Goal: Information Seeking & Learning: Check status

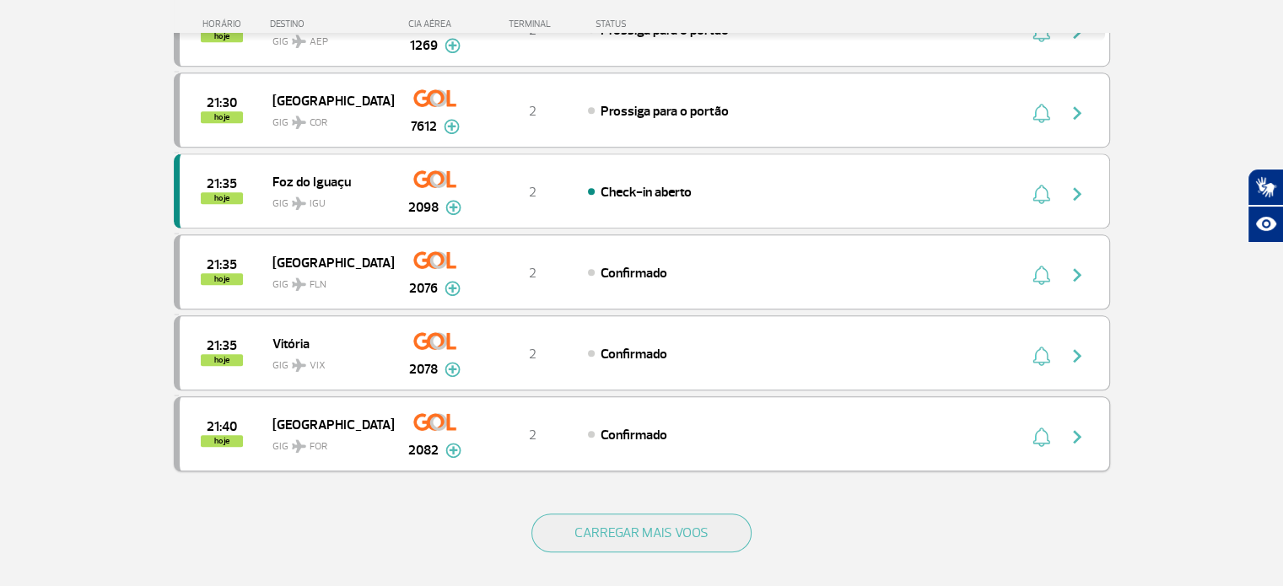
scroll to position [1518, 0]
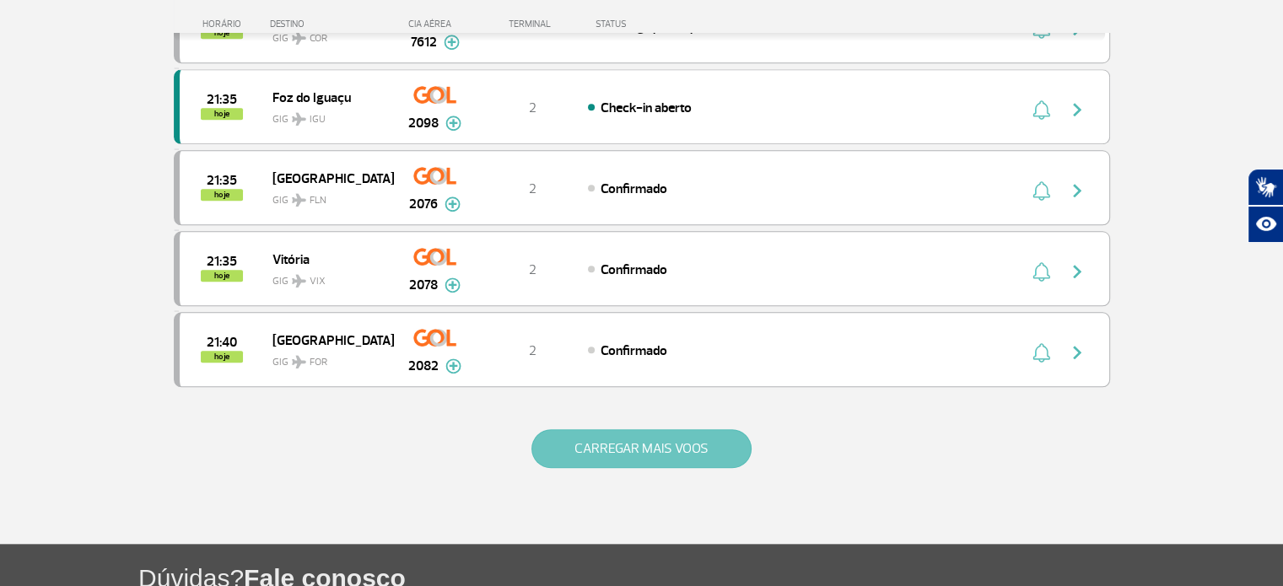
click at [644, 445] on button "CARREGAR MAIS VOOS" at bounding box center [641, 448] width 220 height 39
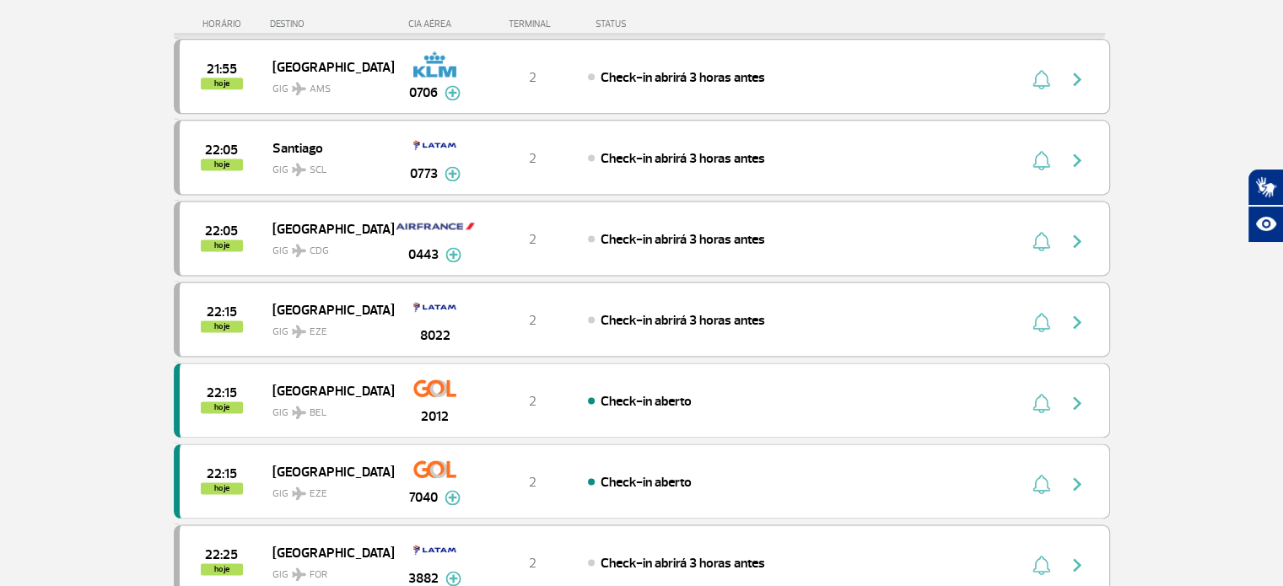
scroll to position [2446, 0]
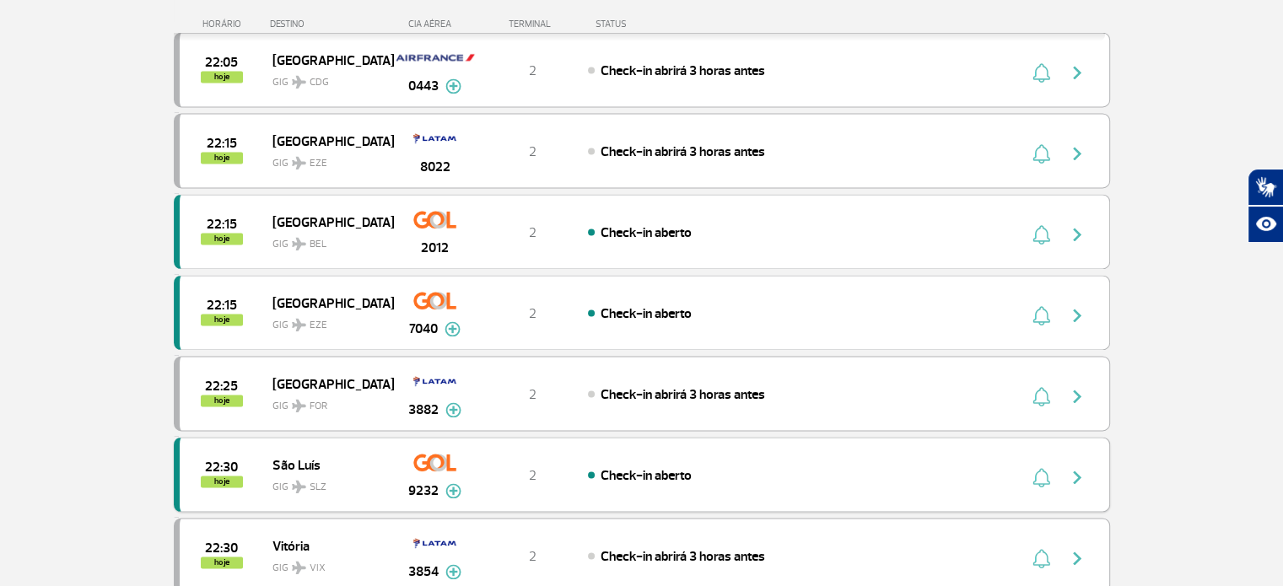
click at [1078, 467] on img "button" at bounding box center [1077, 477] width 20 height 20
click at [497, 440] on div "22:30 hoje [GEOGRAPHIC_DATA] SLZ 9232 2 Check-in aberto Parcerias: Air [GEOGRAP…" at bounding box center [642, 474] width 936 height 75
click at [729, 437] on div "22:30 hoje [GEOGRAPHIC_DATA] SLZ 9232 2 Check-in aberto Parcerias: Air [GEOGRAP…" at bounding box center [642, 474] width 936 height 75
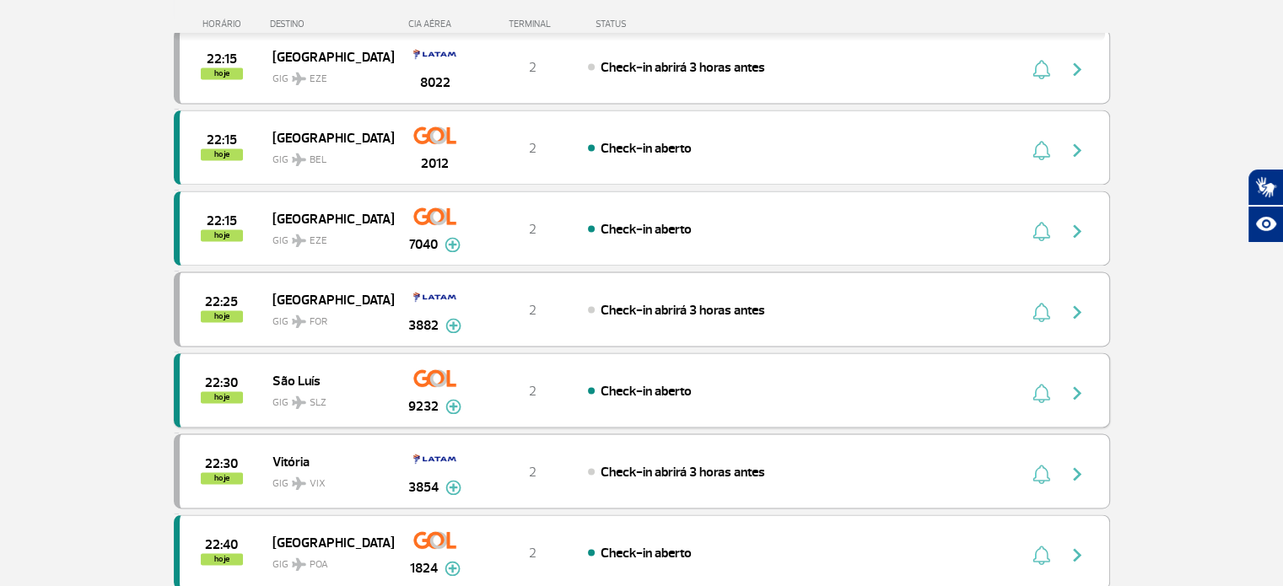
click at [712, 381] on div "Check-in aberto" at bounding box center [774, 390] width 372 height 19
click at [639, 383] on span "Check-in aberto" at bounding box center [646, 391] width 91 height 17
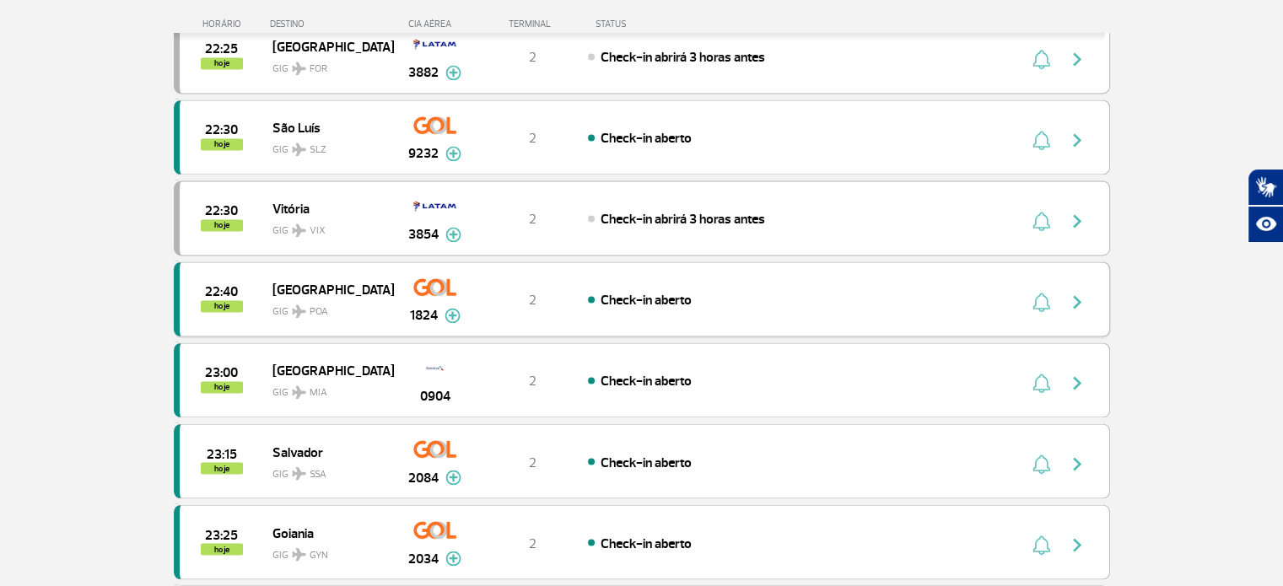
scroll to position [2699, 0]
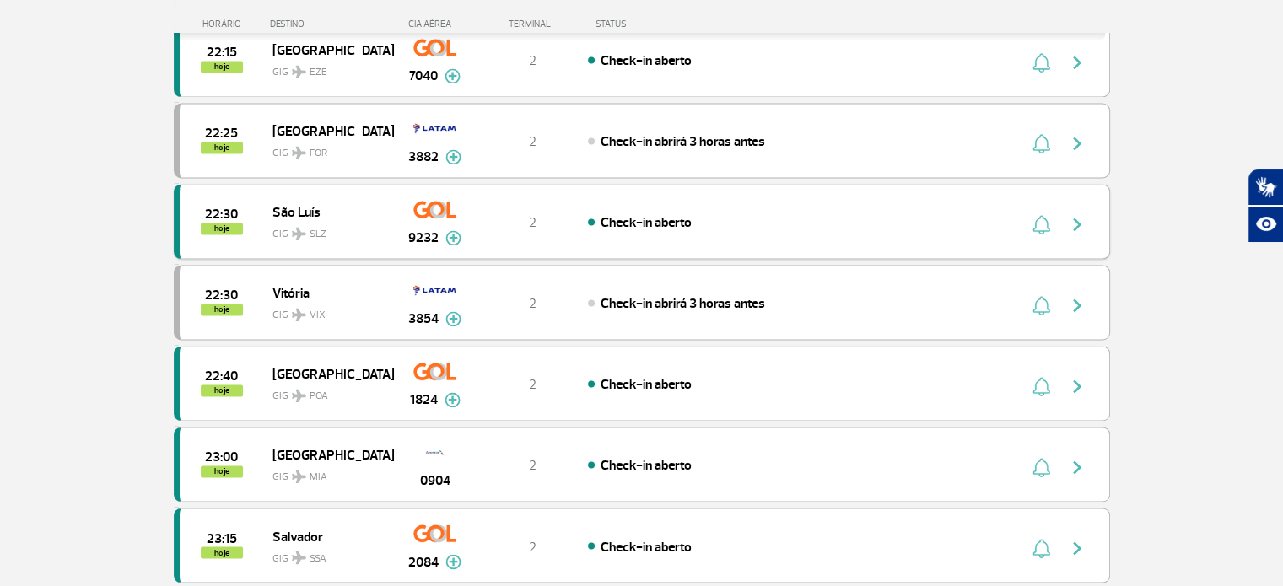
click at [1079, 214] on img "button" at bounding box center [1077, 224] width 20 height 20
click at [429, 228] on span "9232" at bounding box center [423, 238] width 30 height 20
click at [449, 230] on img at bounding box center [453, 237] width 16 height 15
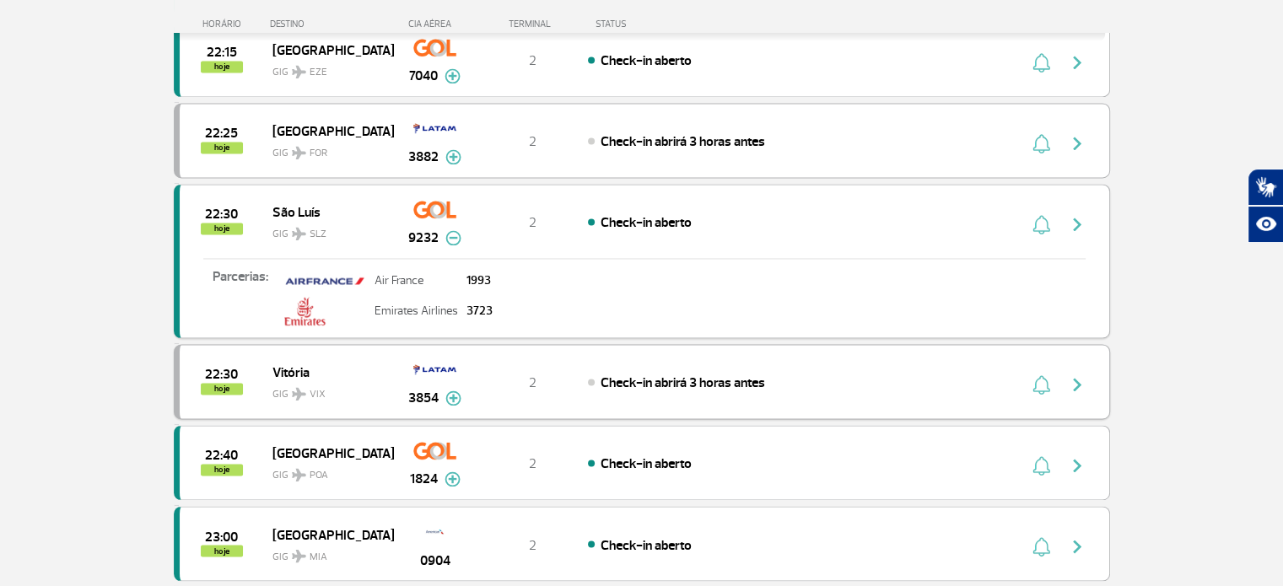
scroll to position [2615, 0]
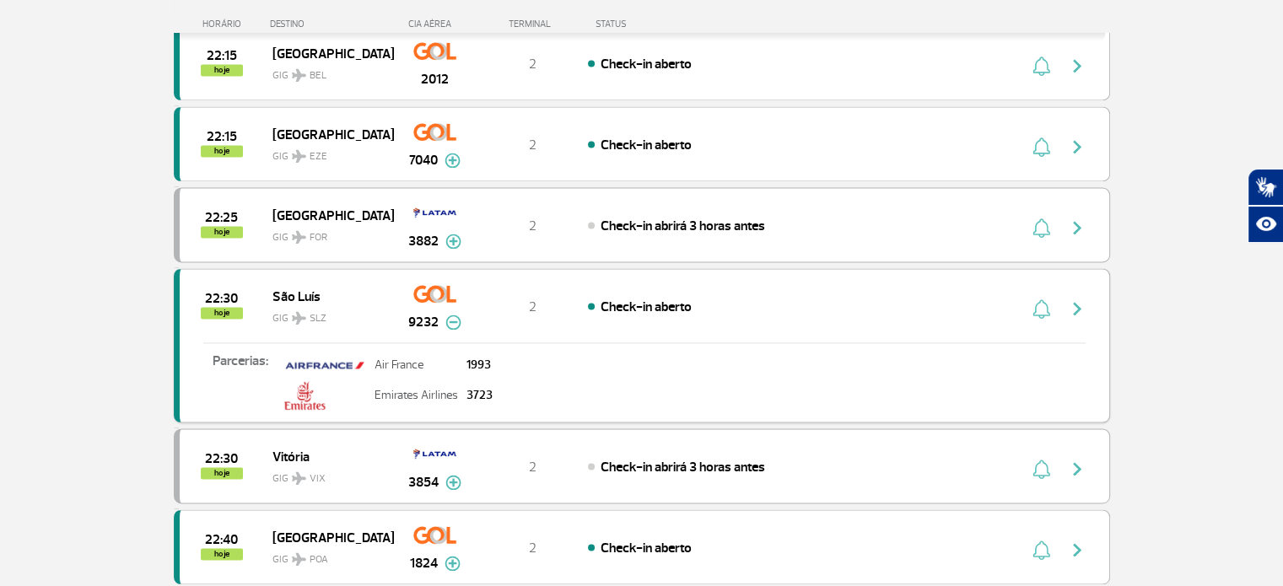
click at [295, 302] on span "GIG SLZ" at bounding box center [326, 314] width 108 height 24
click at [214, 293] on span "22:30" at bounding box center [221, 299] width 33 height 12
click at [537, 297] on div "2" at bounding box center [532, 306] width 111 height 19
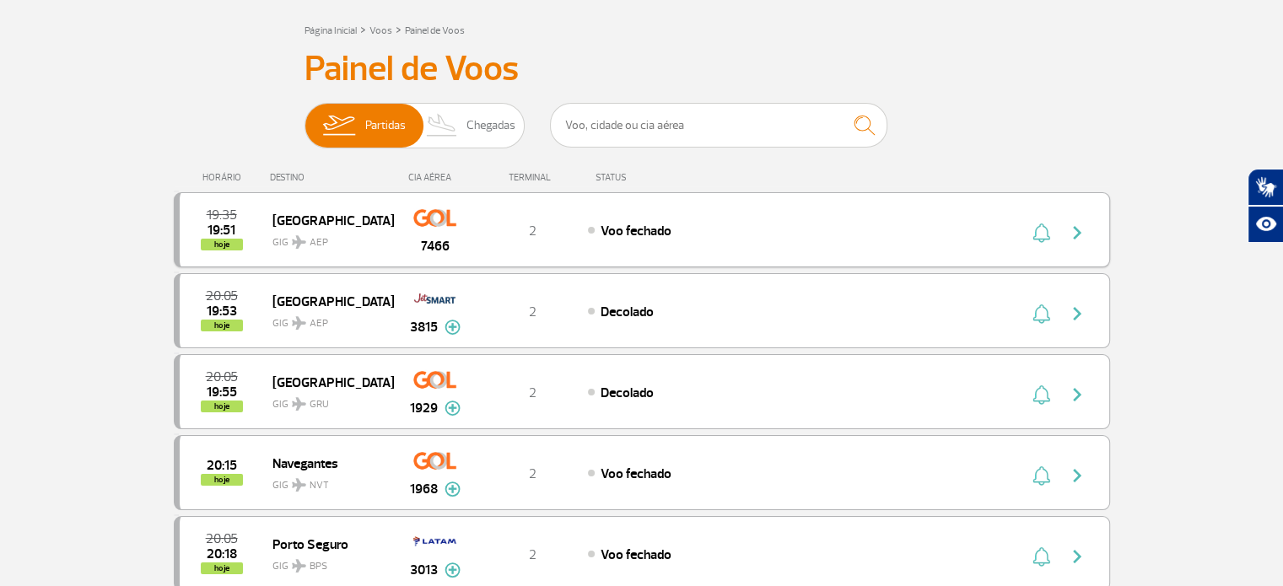
scroll to position [169, 0]
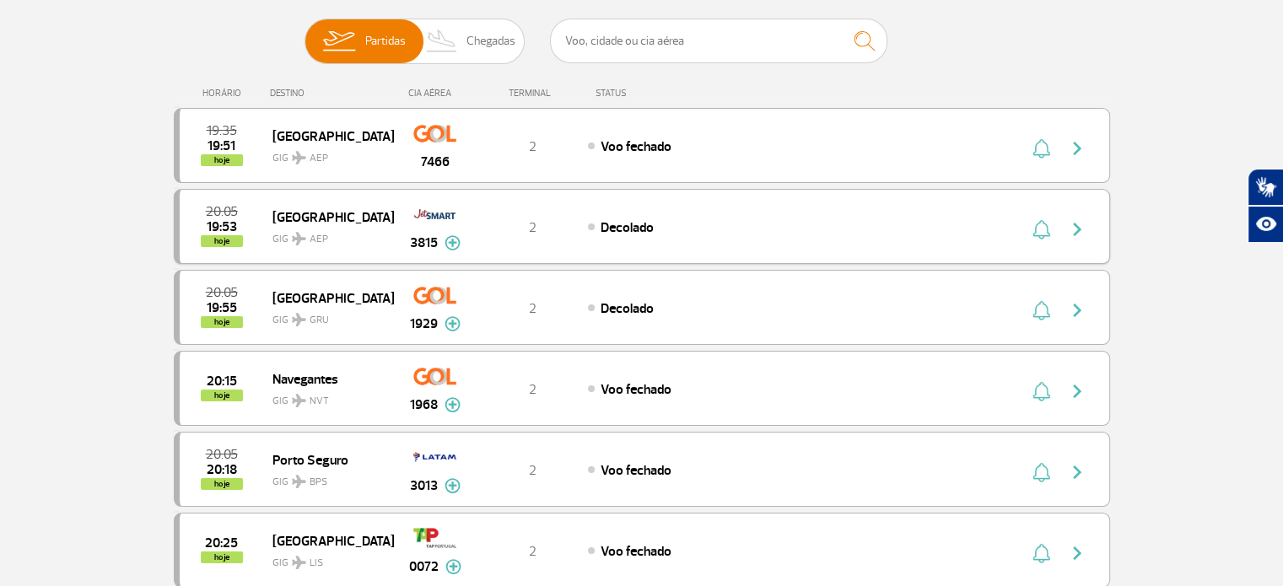
click at [547, 224] on div "2" at bounding box center [532, 227] width 111 height 19
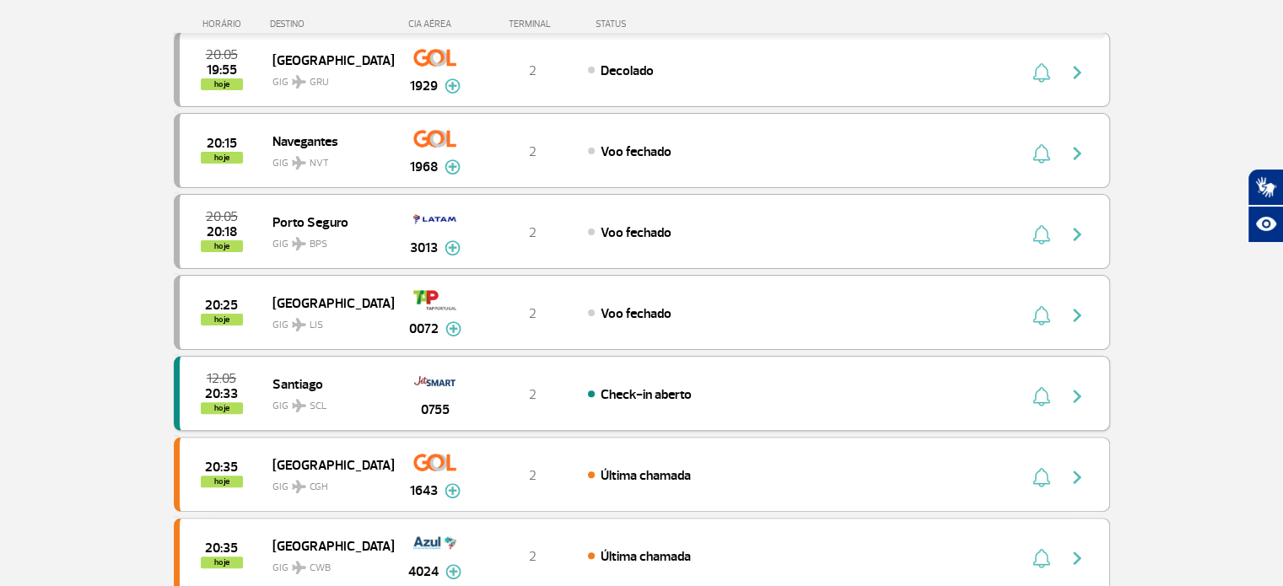
scroll to position [591, 0]
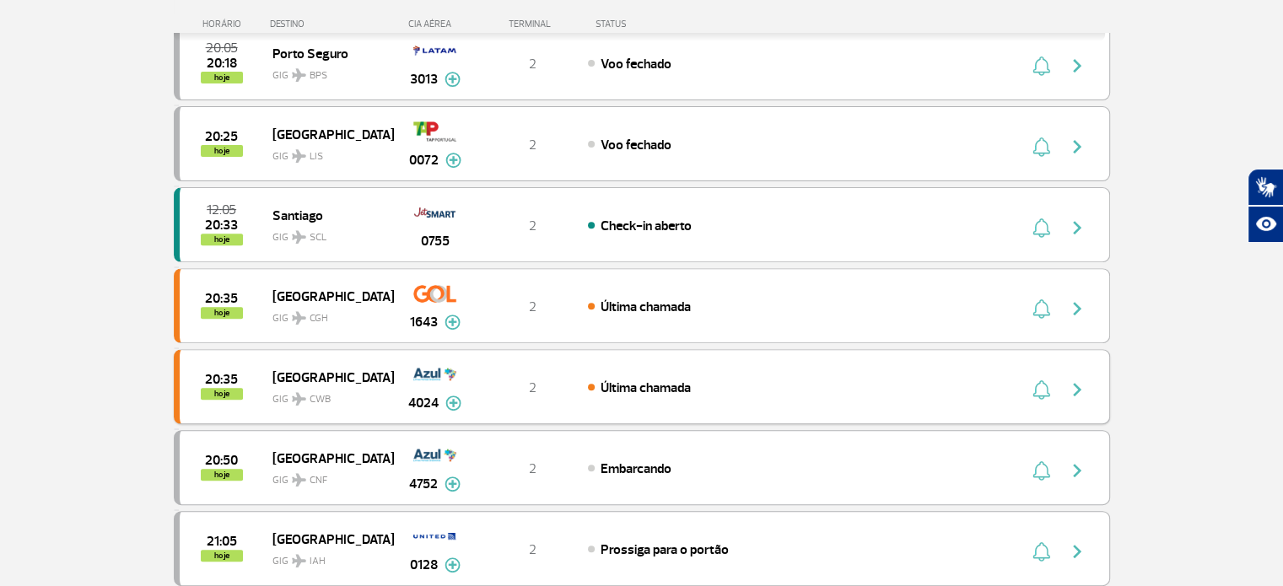
click at [799, 387] on div "Última chamada" at bounding box center [774, 387] width 372 height 19
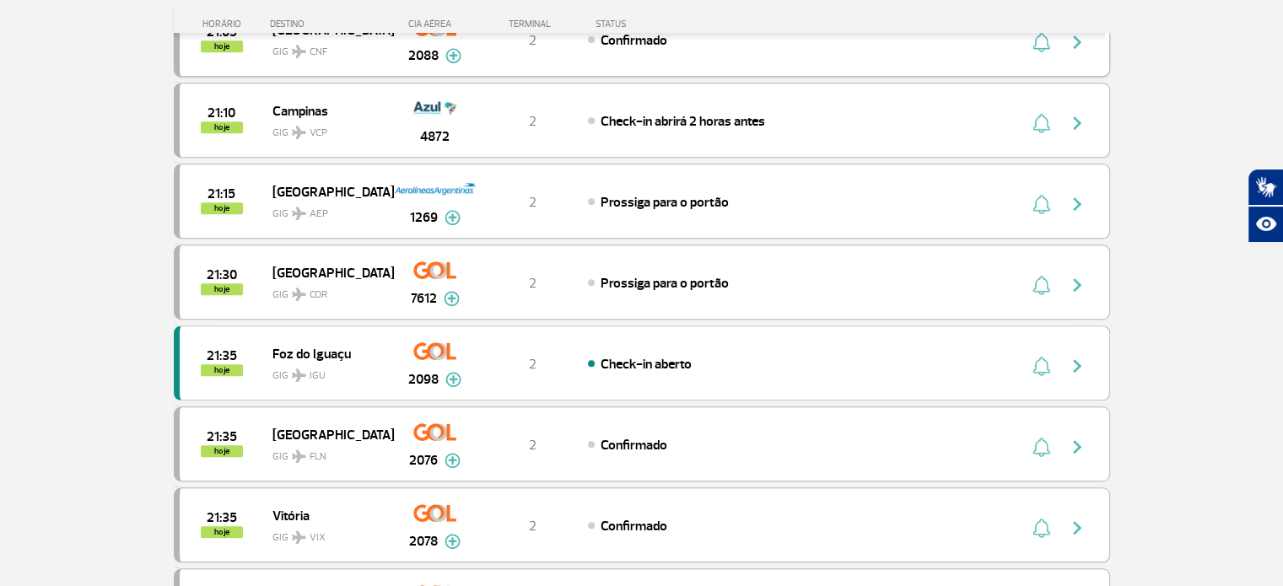
scroll to position [1265, 0]
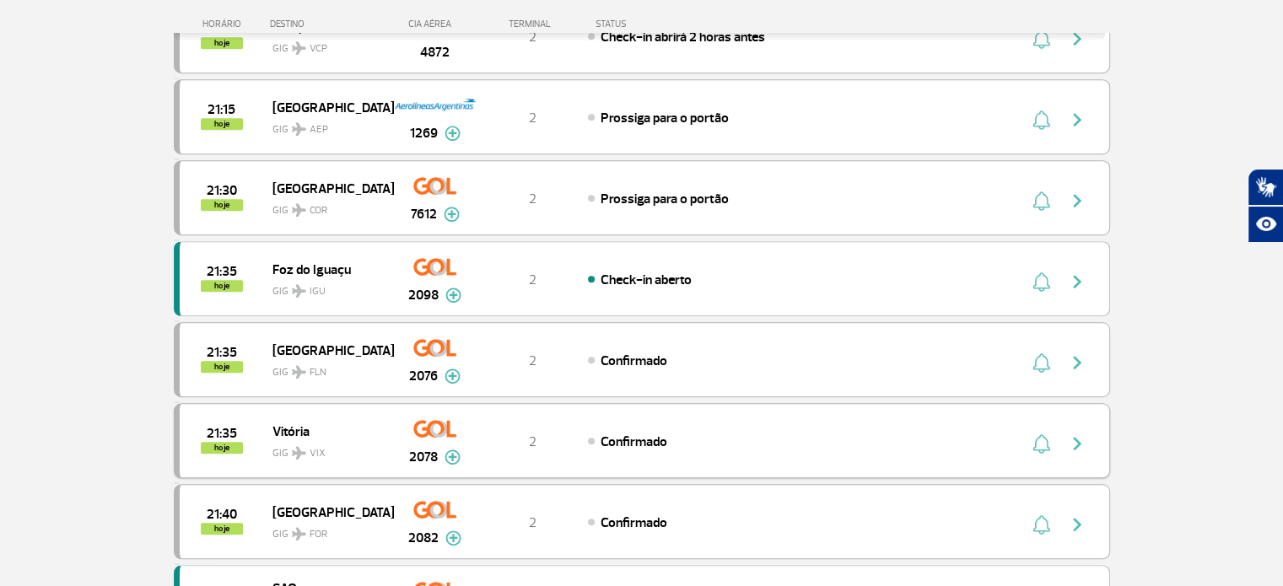
click at [736, 432] on div "Confirmado" at bounding box center [774, 441] width 372 height 19
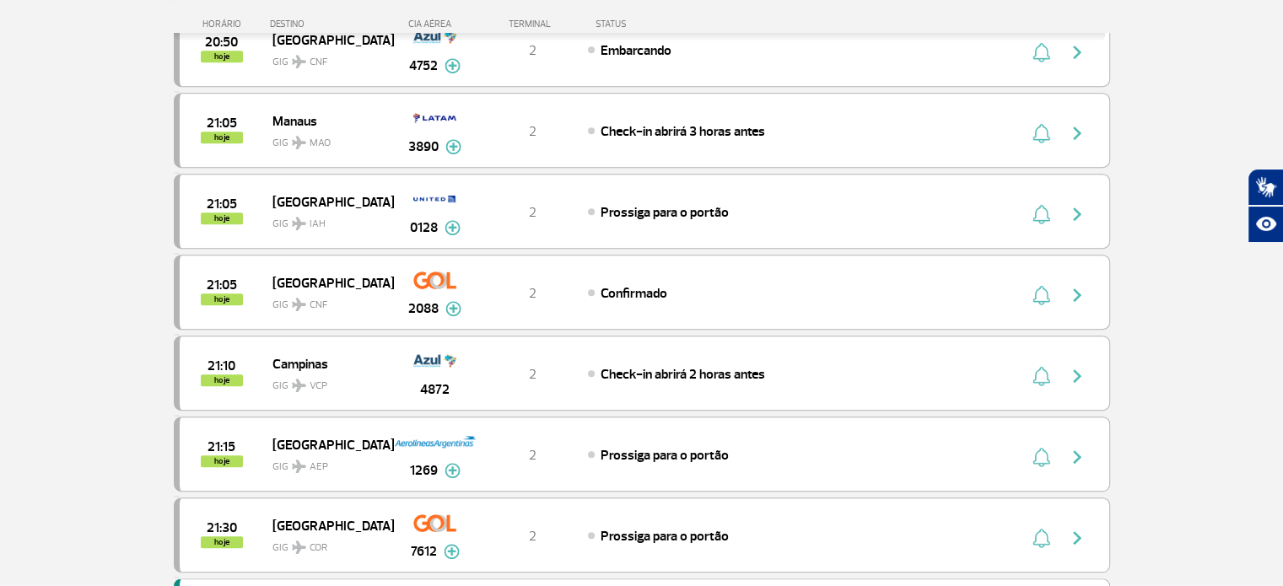
scroll to position [1434, 0]
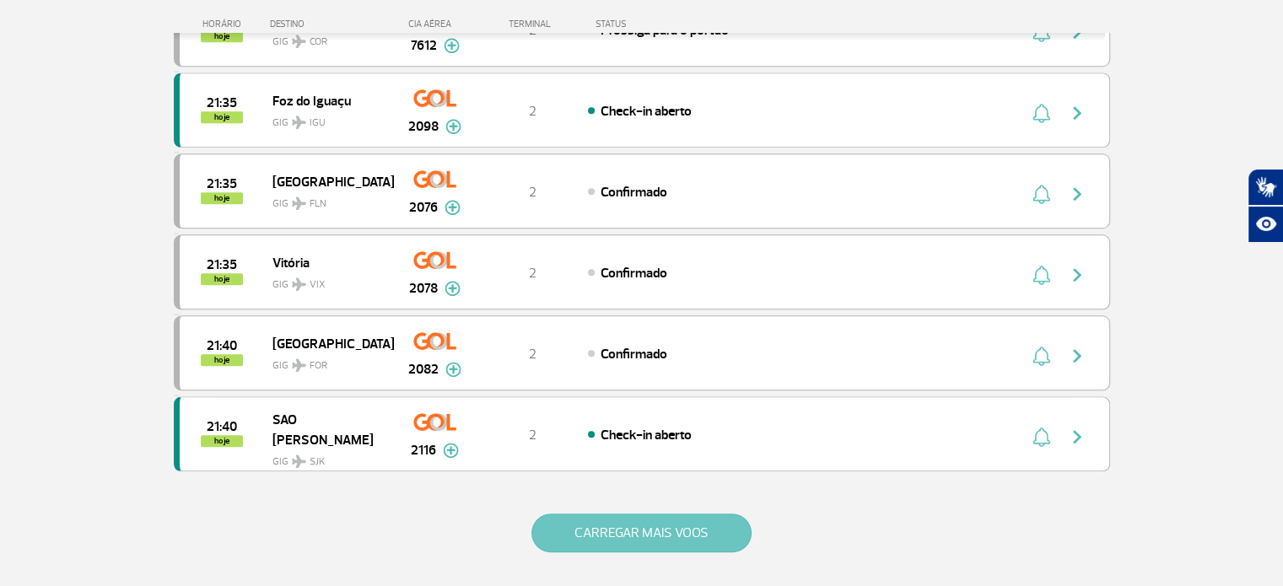
click at [665, 530] on button "CARREGAR MAIS VOOS" at bounding box center [641, 533] width 220 height 39
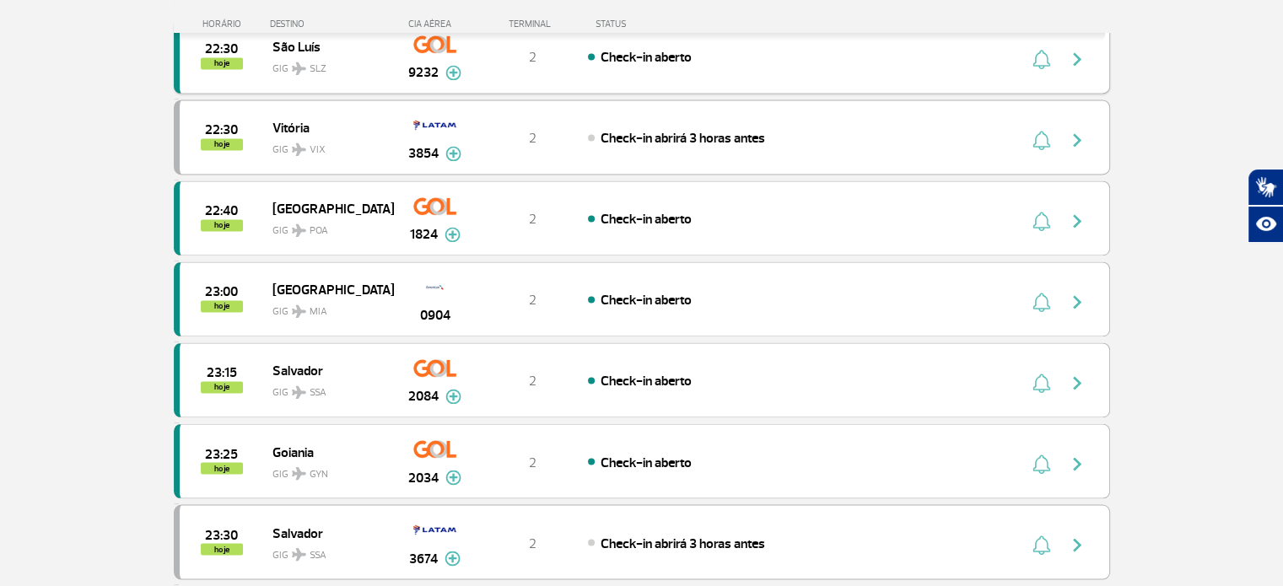
scroll to position [2615, 0]
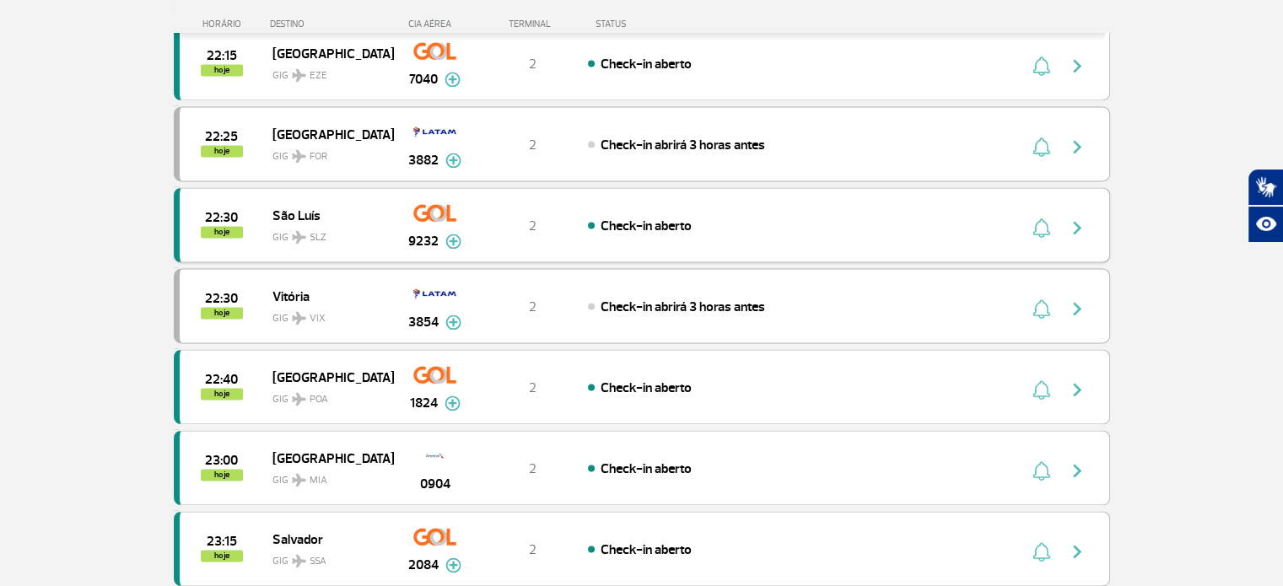
click at [867, 216] on div "Check-in aberto" at bounding box center [774, 225] width 372 height 19
click at [856, 135] on div "Check-in abrirá 3 horas antes" at bounding box center [774, 144] width 372 height 19
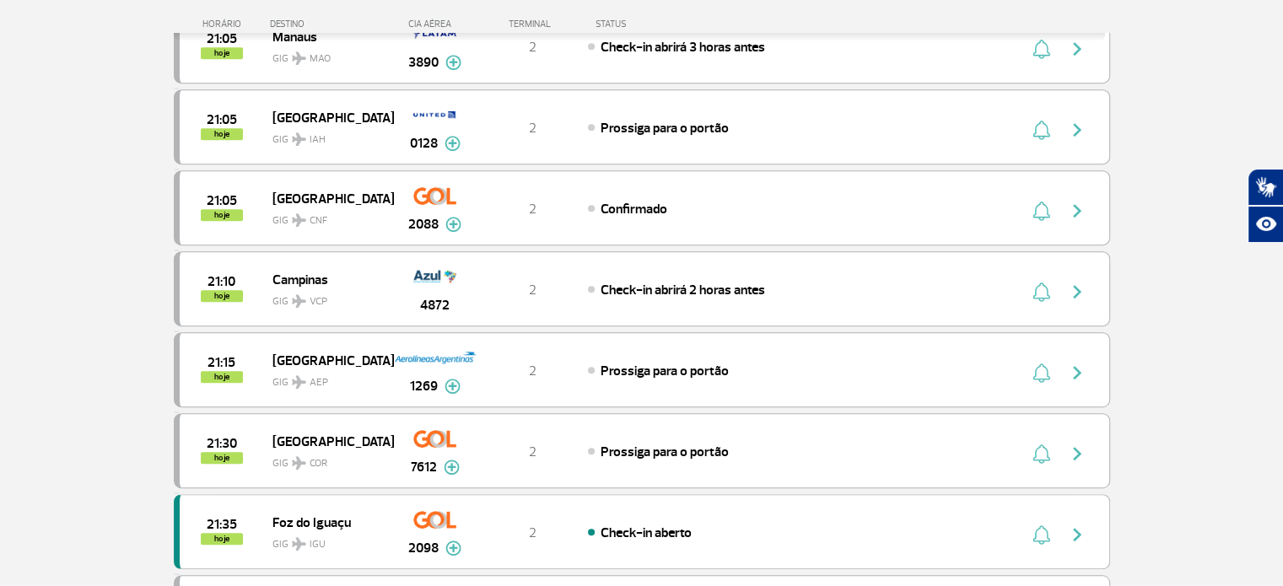
scroll to position [1434, 0]
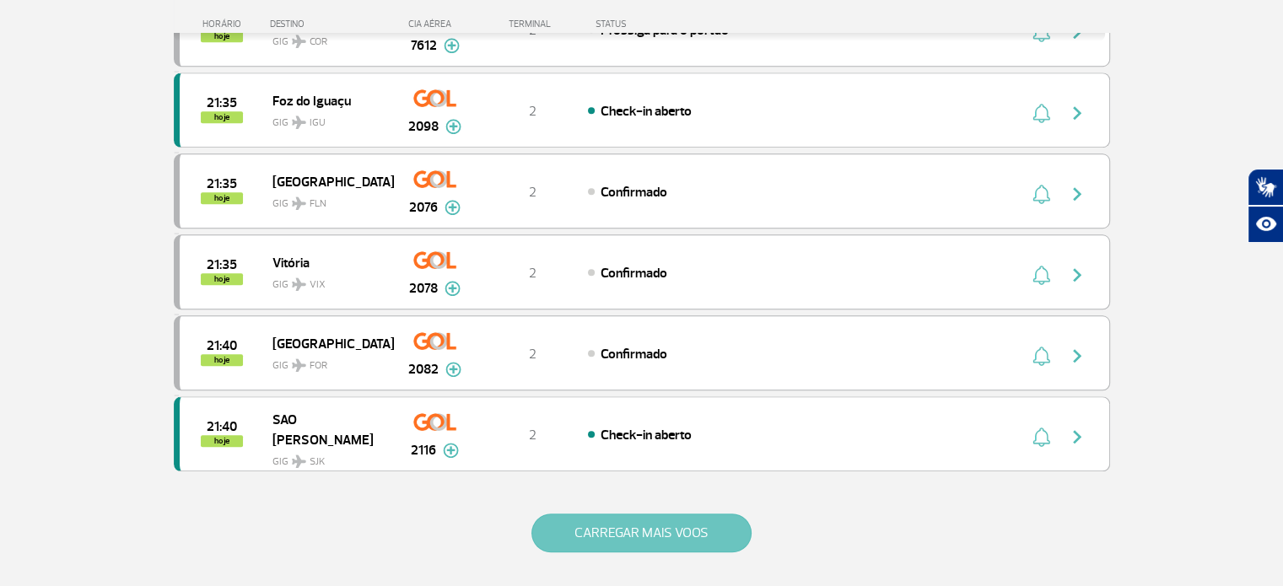
click at [706, 514] on button "CARREGAR MAIS VOOS" at bounding box center [641, 533] width 220 height 39
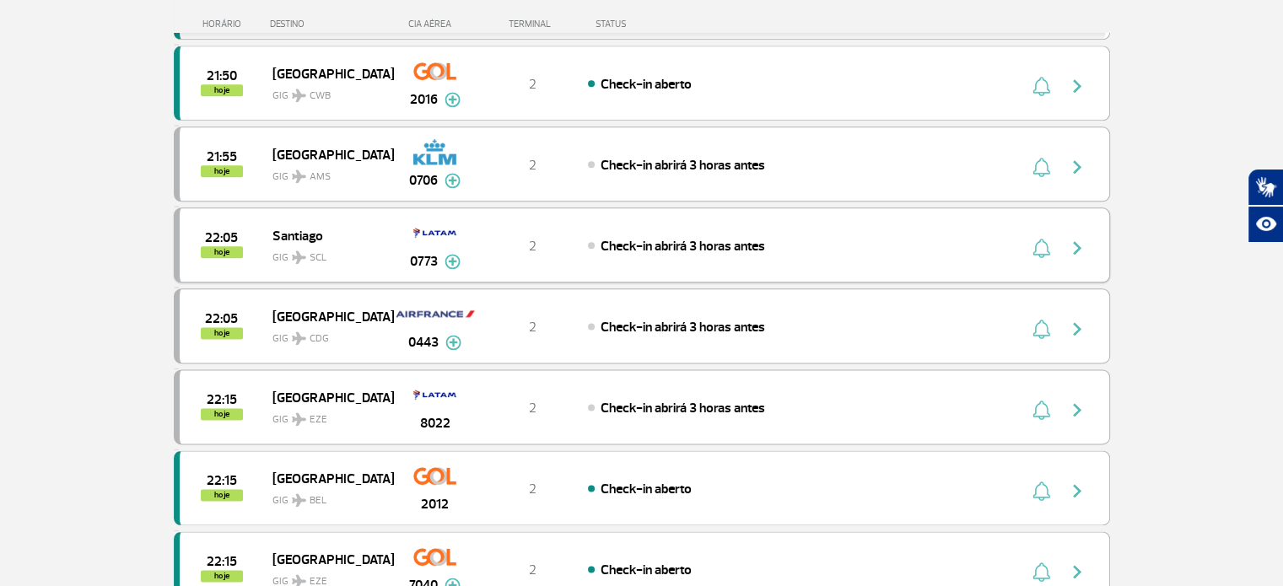
scroll to position [2531, 0]
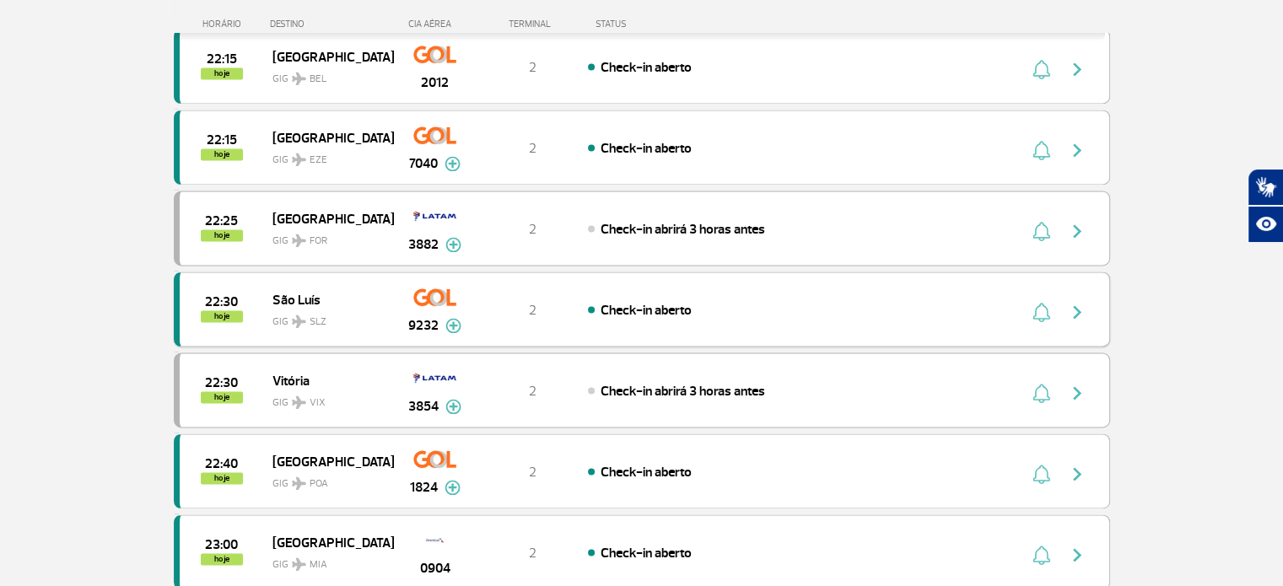
click at [833, 300] on div "Check-in aberto" at bounding box center [774, 309] width 372 height 19
click at [618, 302] on span "Check-in aberto" at bounding box center [646, 310] width 91 height 17
click at [514, 276] on div "22:30 hoje São Luís GIG SLZ 9232 2 Check-in aberto Parcerias: Air France 1993 E…" at bounding box center [642, 309] width 936 height 75
click at [420, 283] on img at bounding box center [434, 297] width 43 height 29
click at [298, 289] on span "São Luís" at bounding box center [326, 300] width 108 height 22
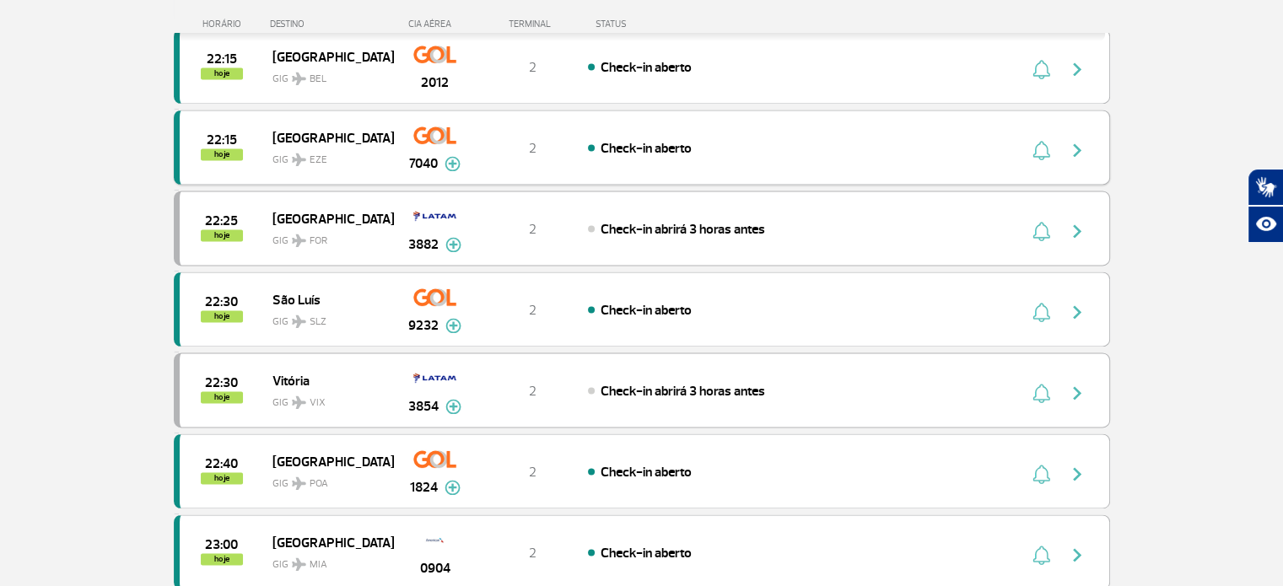
click at [743, 138] on div "Check-in aberto" at bounding box center [774, 147] width 372 height 19
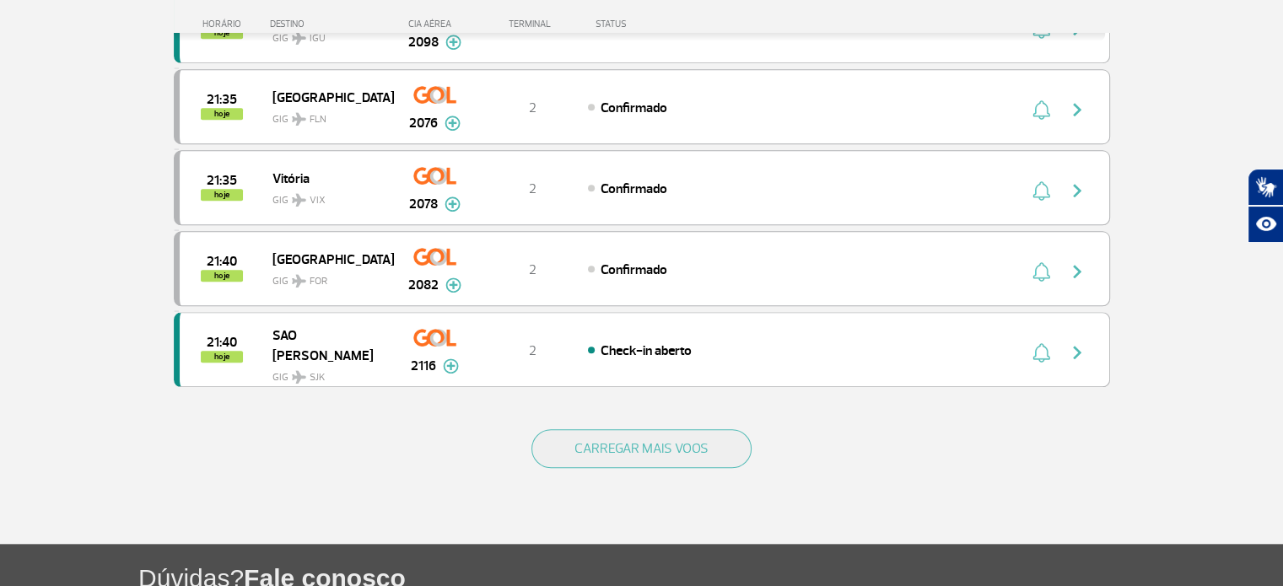
scroll to position [1603, 0]
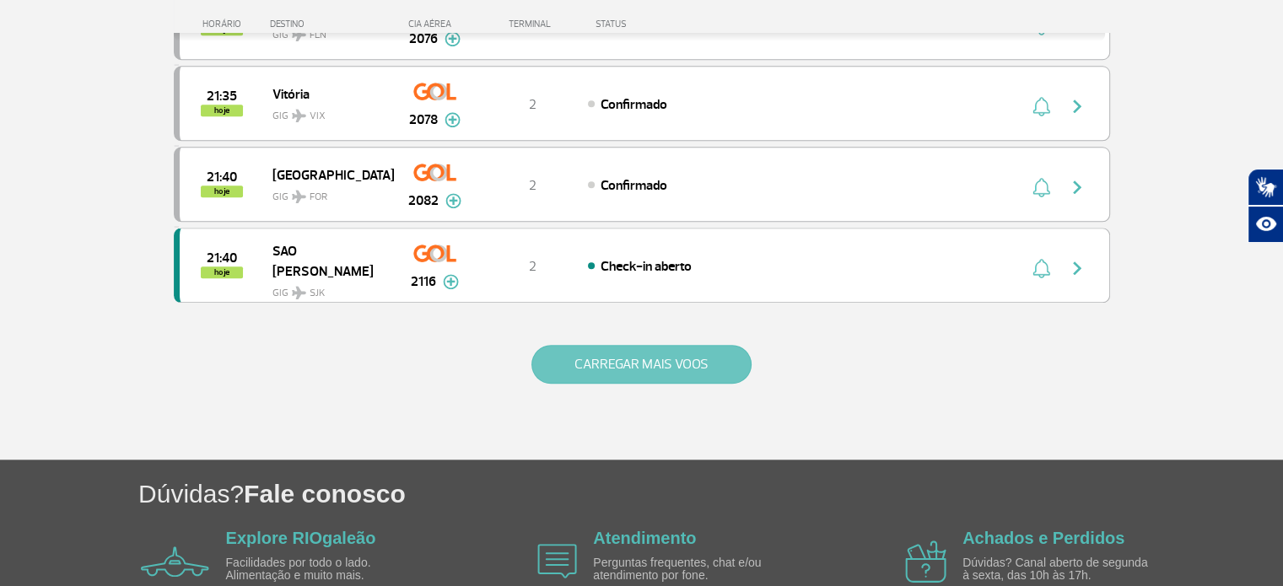
click at [633, 352] on button "CARREGAR MAIS VOOS" at bounding box center [641, 364] width 220 height 39
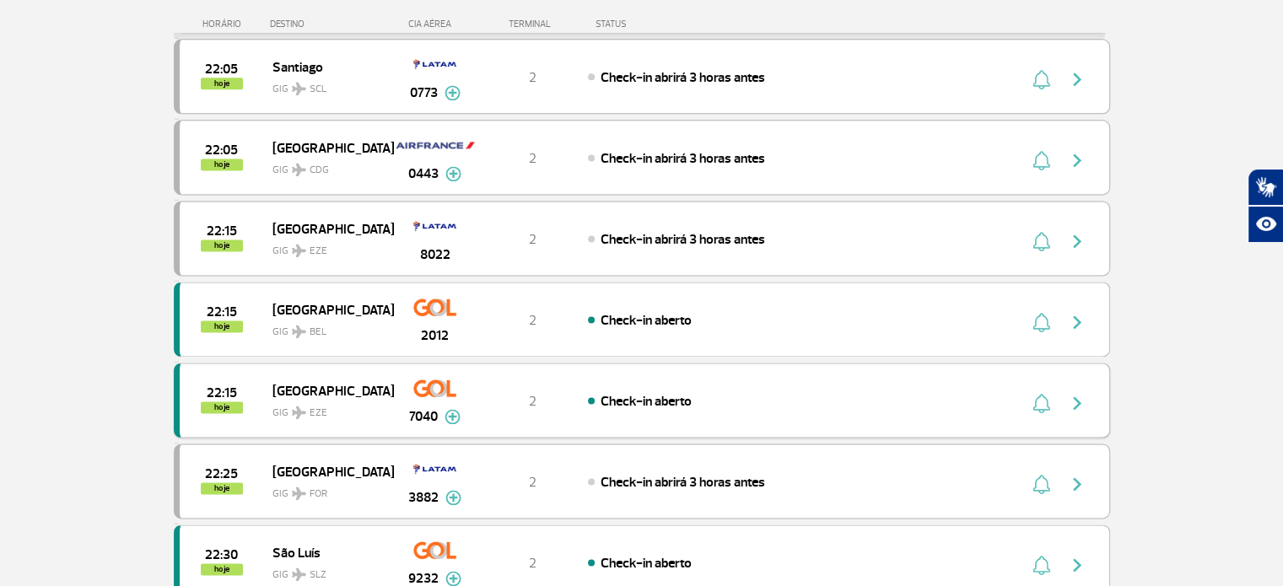
scroll to position [2362, 0]
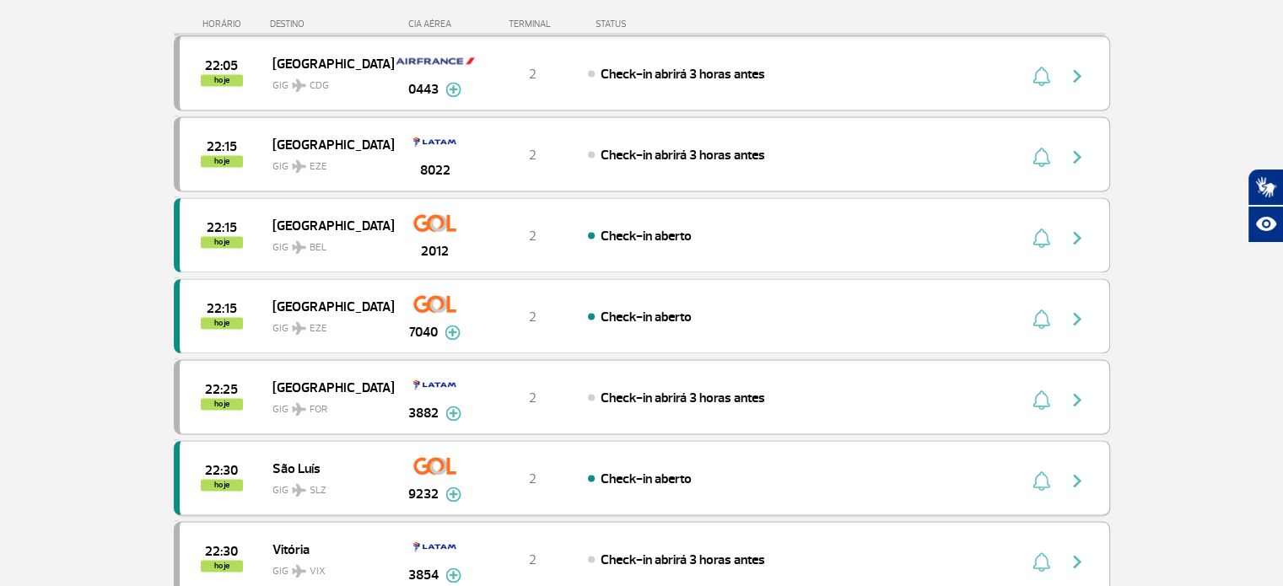
click at [1074, 471] on img "button" at bounding box center [1077, 481] width 20 height 20
click at [770, 440] on div "22:30 hoje São Luís GIG SLZ 9232 2 Check-in aberto Parcerias: Air France 1993 E…" at bounding box center [642, 477] width 936 height 75
click at [640, 471] on span "Check-in aberto" at bounding box center [646, 479] width 91 height 17
click at [586, 441] on div "22:30 hoje São Luís GIG SLZ 9232 2 Check-in aberto Parcerias: Air France 1993 E…" at bounding box center [642, 477] width 936 height 75
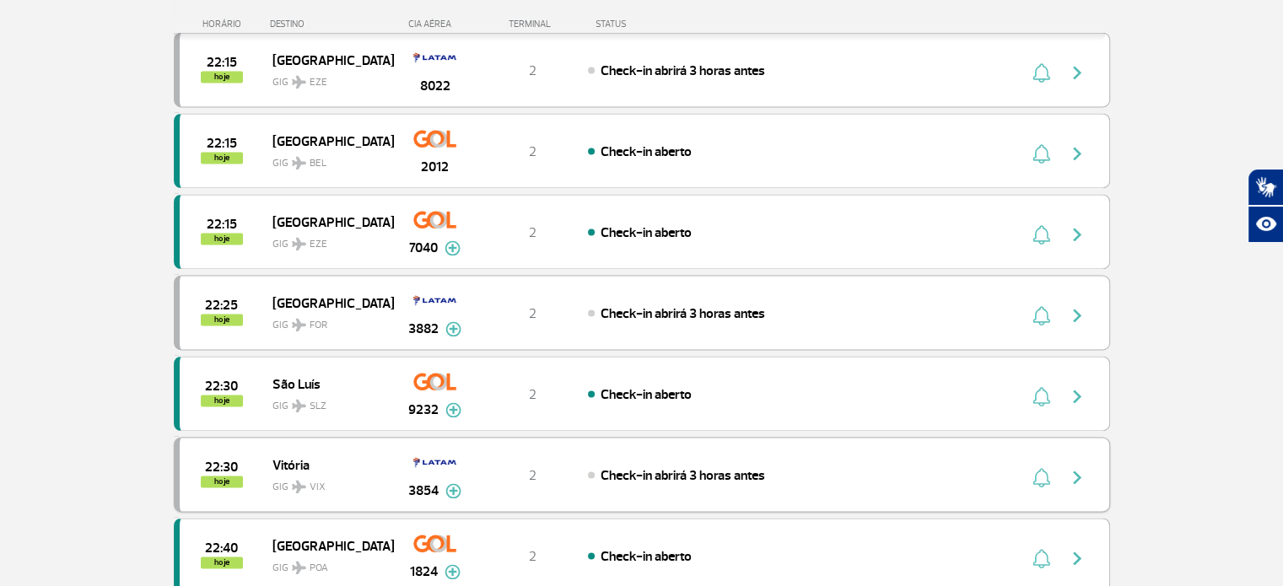
click at [749, 467] on span "Check-in abrirá 3 horas antes" at bounding box center [683, 475] width 164 height 17
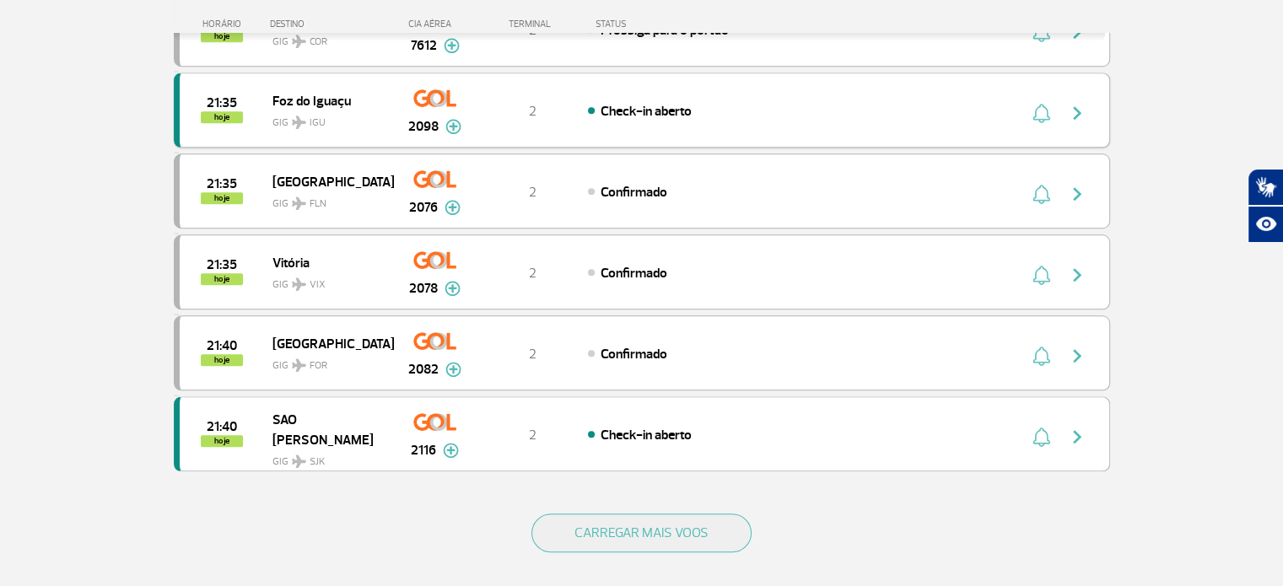
scroll to position [1518, 0]
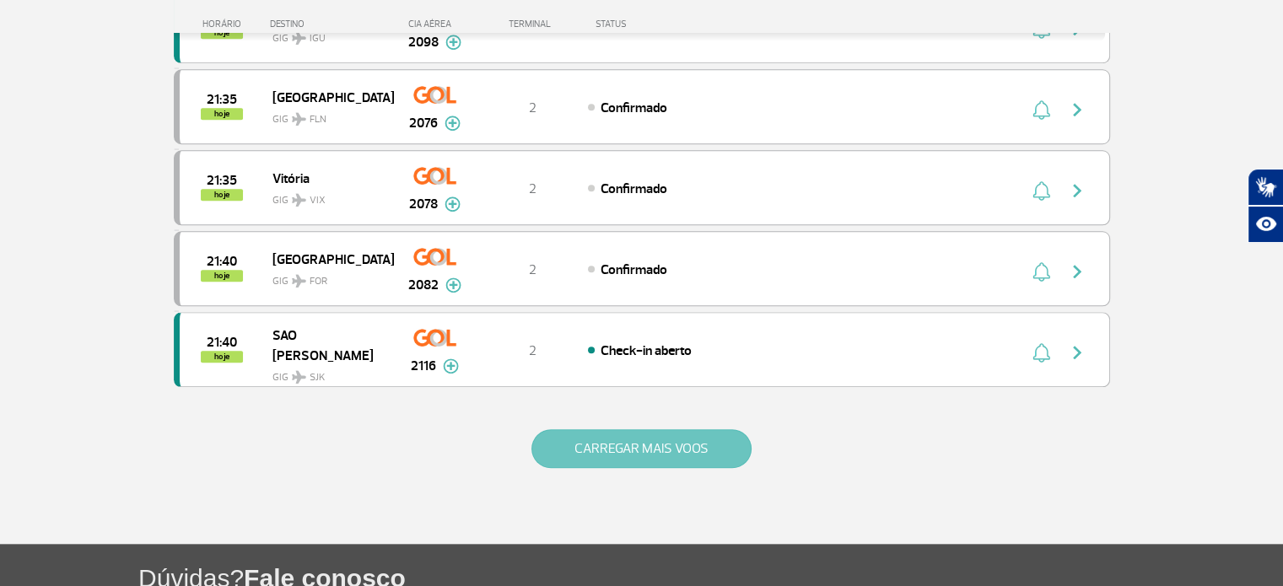
click at [623, 429] on button "CARREGAR MAIS VOOS" at bounding box center [641, 448] width 220 height 39
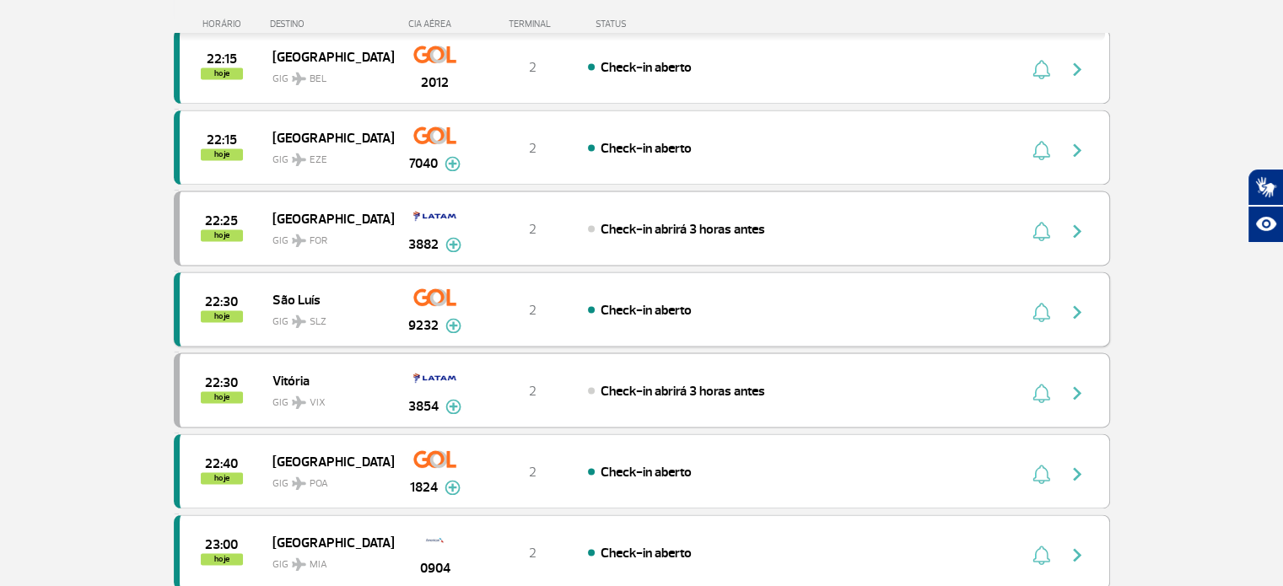
scroll to position [2868, 0]
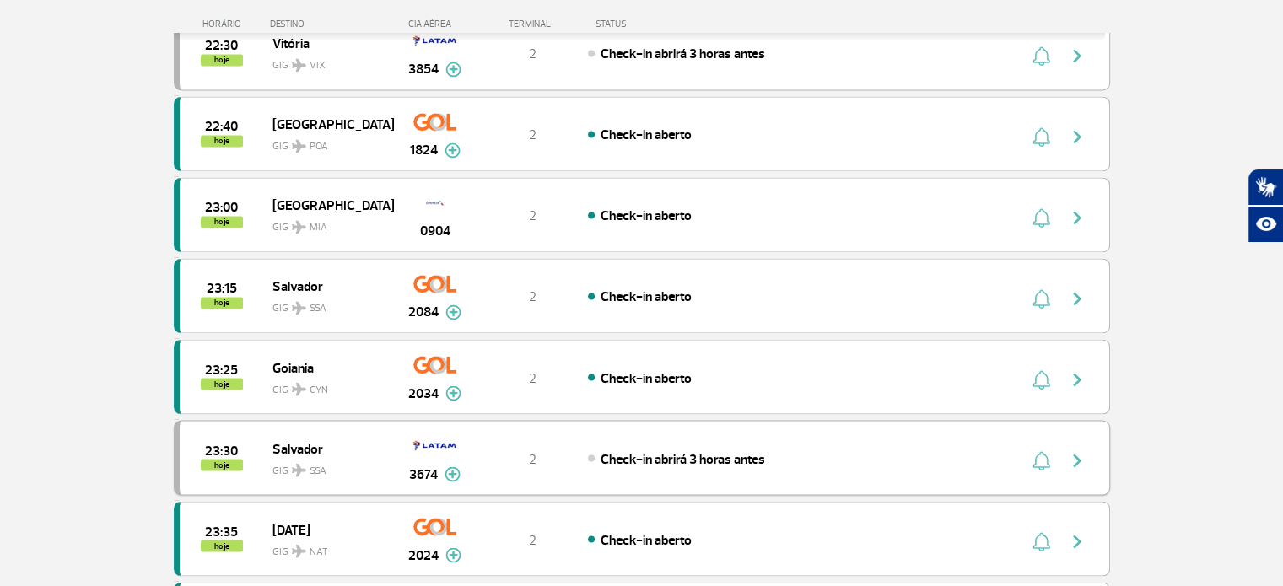
click at [803, 441] on div "23:30 hoje Salvador GIG SSA 3674 2 Check-in abrirá 3 horas antes Parcerias: Aer…" at bounding box center [642, 457] width 936 height 75
click at [797, 420] on div "23:30 hoje Salvador GIG SSA 3674 2 Check-in abrirá 3 horas antes Parcerias: Aer…" at bounding box center [642, 457] width 936 height 75
click at [757, 339] on div "23:25 hoje Goiania GIG GYN 2034 2 Check-in aberto Parcerias: Air France 1933 Az…" at bounding box center [642, 376] width 936 height 75
click at [742, 368] on div "Check-in aberto" at bounding box center [774, 377] width 372 height 19
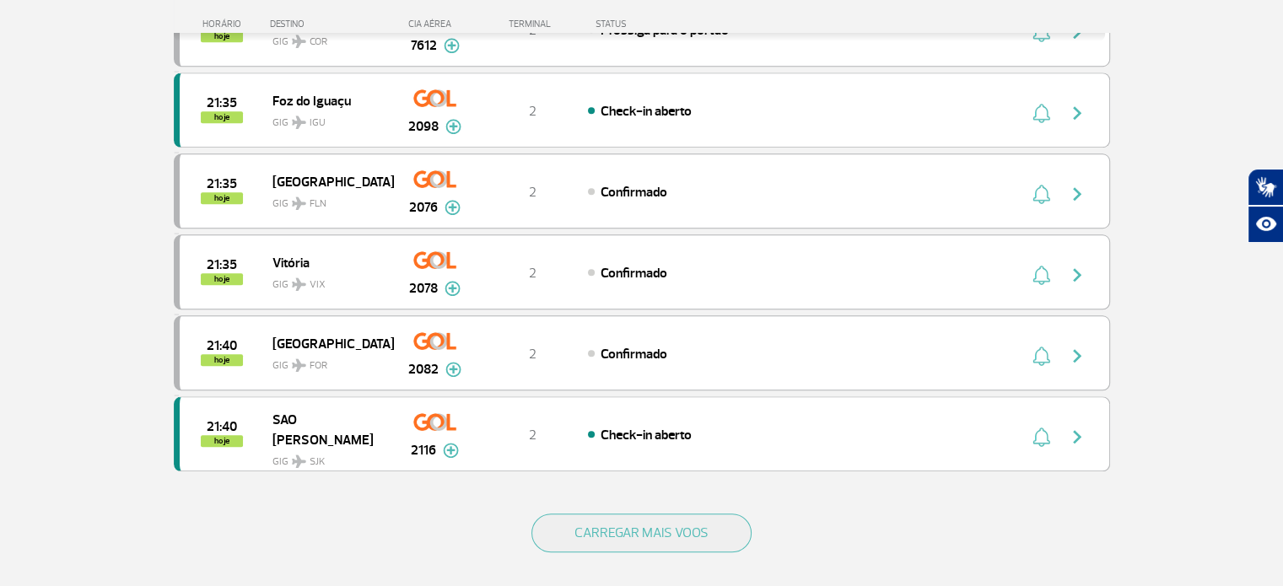
scroll to position [1685, 0]
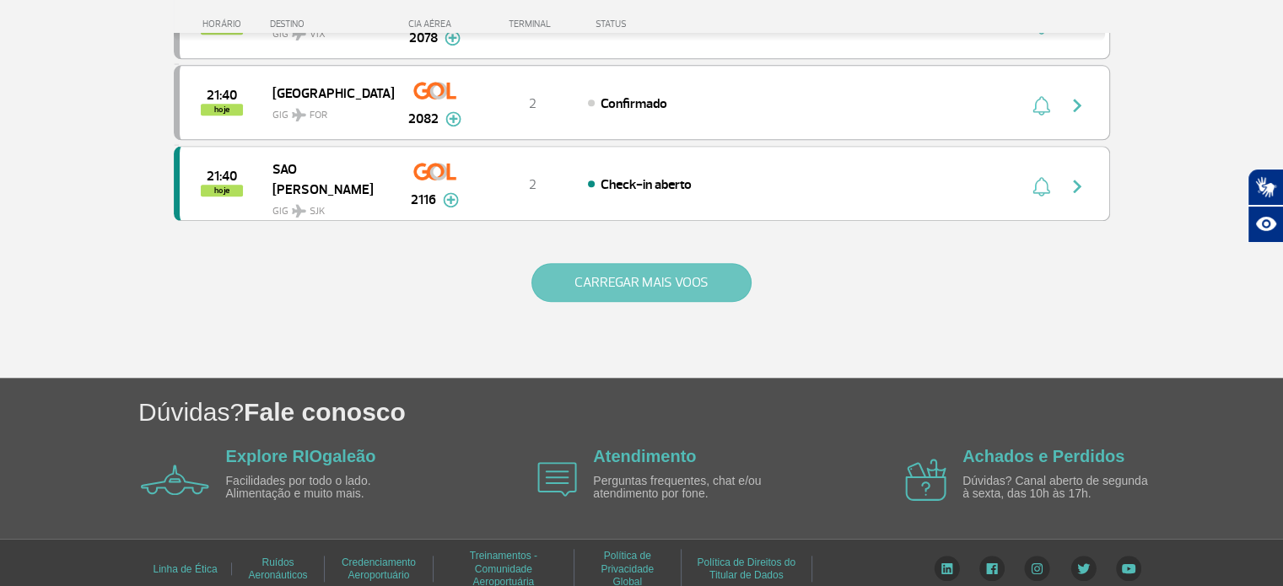
click at [636, 263] on button "CARREGAR MAIS VOOS" at bounding box center [641, 282] width 220 height 39
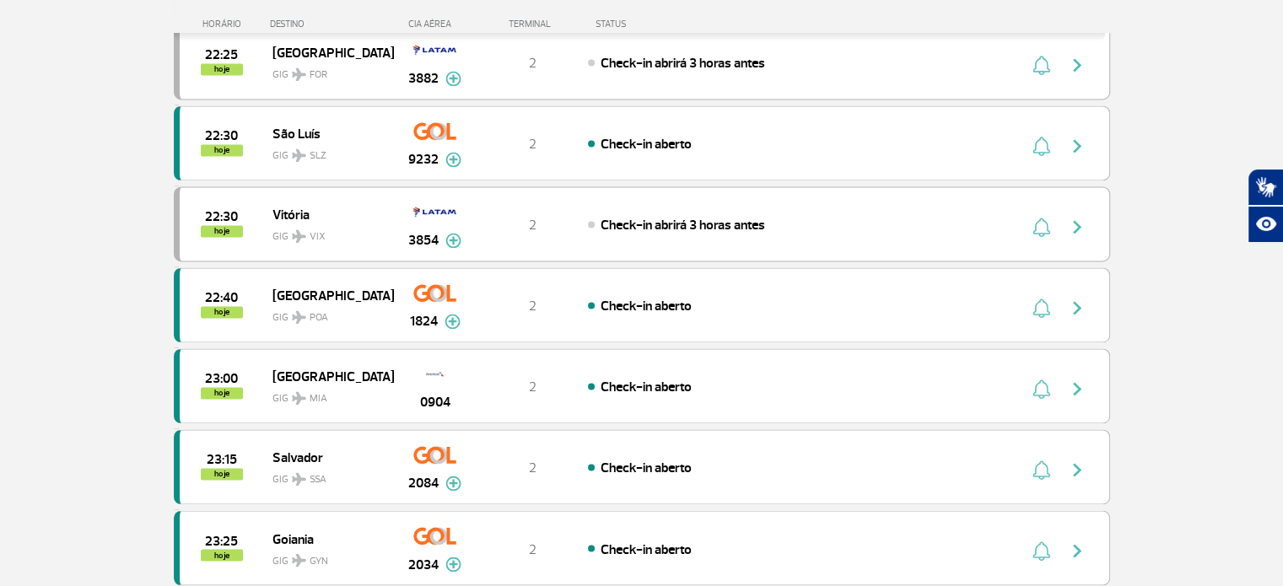
scroll to position [2359, 0]
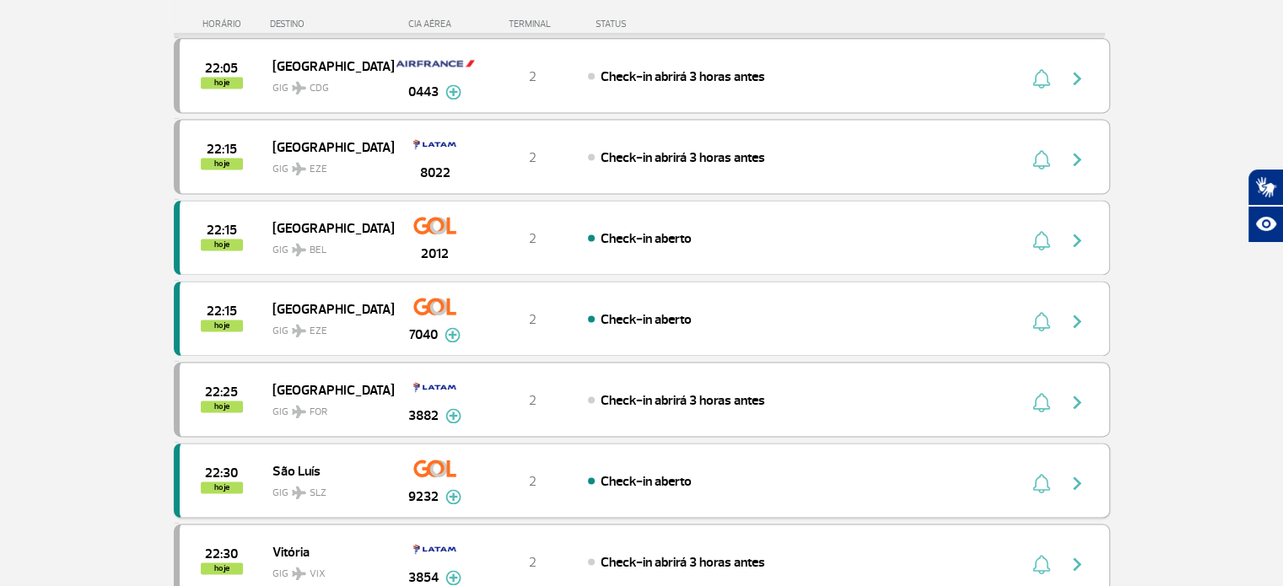
click at [652, 445] on div "22:30 hoje São Luís GIG SLZ 9232 2 Check-in aberto Parcerias: Air France 1993 E…" at bounding box center [642, 480] width 936 height 75
click at [648, 473] on span "Check-in aberto" at bounding box center [646, 481] width 91 height 17
click at [624, 473] on span "Check-in aberto" at bounding box center [646, 481] width 91 height 17
click at [619, 473] on span "Check-in aberto" at bounding box center [646, 481] width 91 height 17
click at [504, 472] on div "2" at bounding box center [532, 481] width 111 height 19
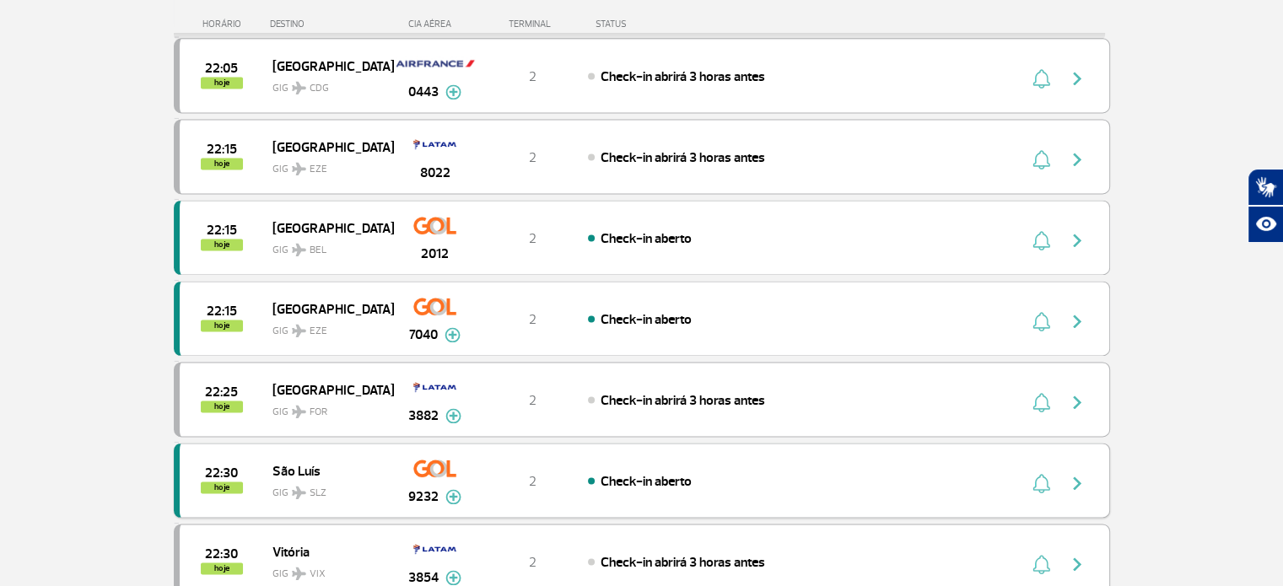
click at [1076, 473] on img "button" at bounding box center [1077, 483] width 20 height 20
click at [609, 473] on span "Check-in aberto" at bounding box center [646, 481] width 91 height 17
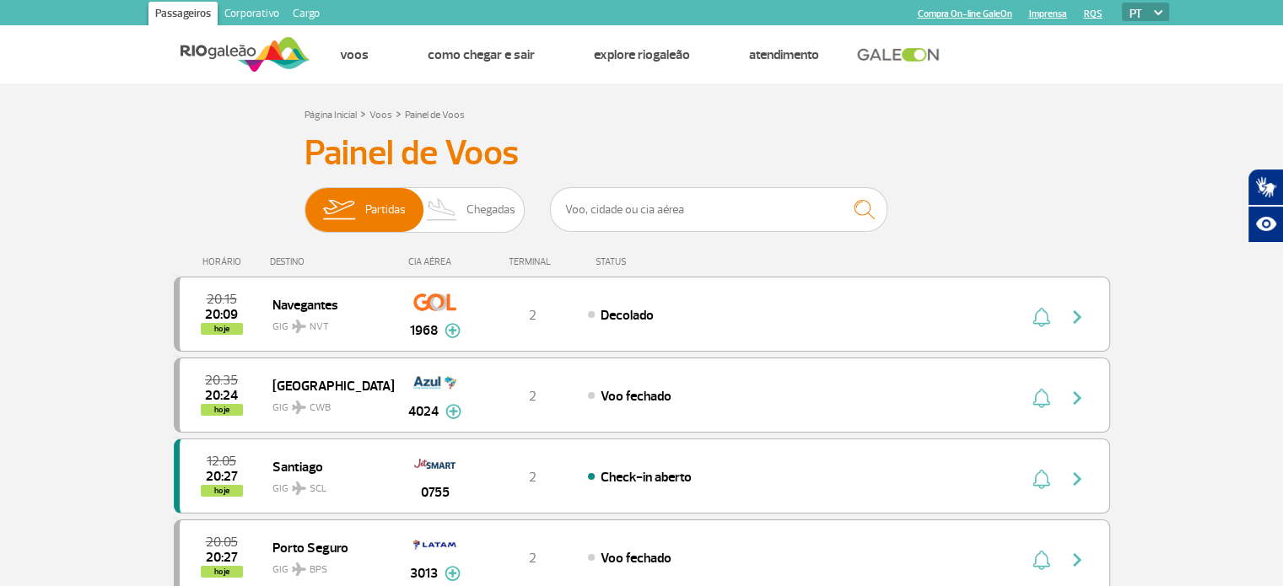
scroll to position [1670, 0]
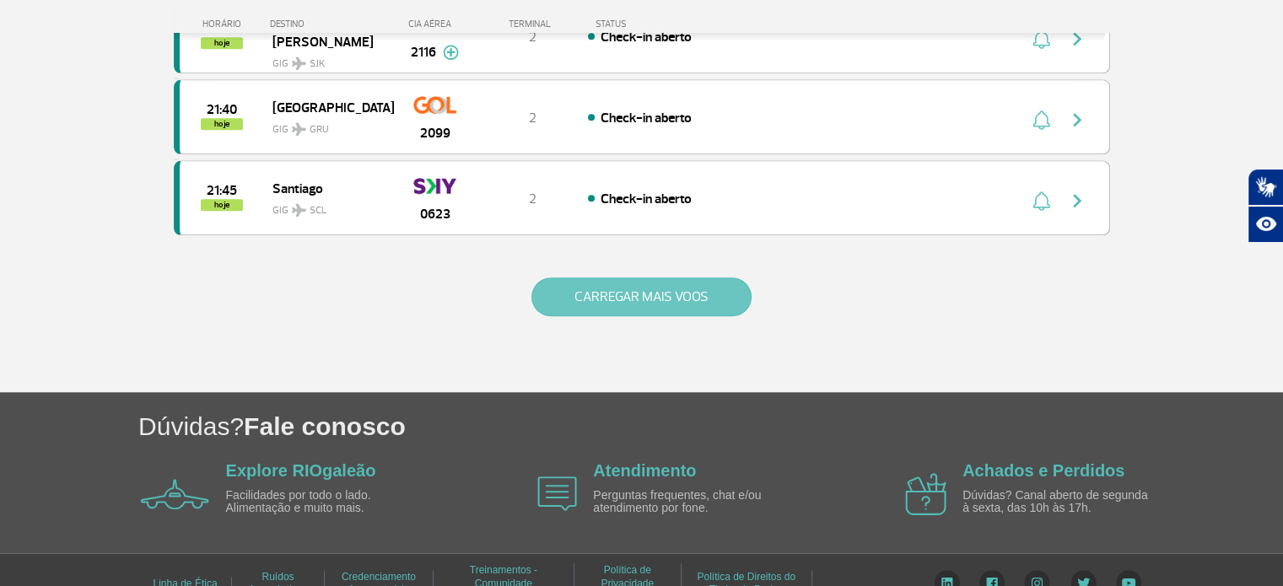
click at [630, 289] on button "CARREGAR MAIS VOOS" at bounding box center [641, 297] width 220 height 39
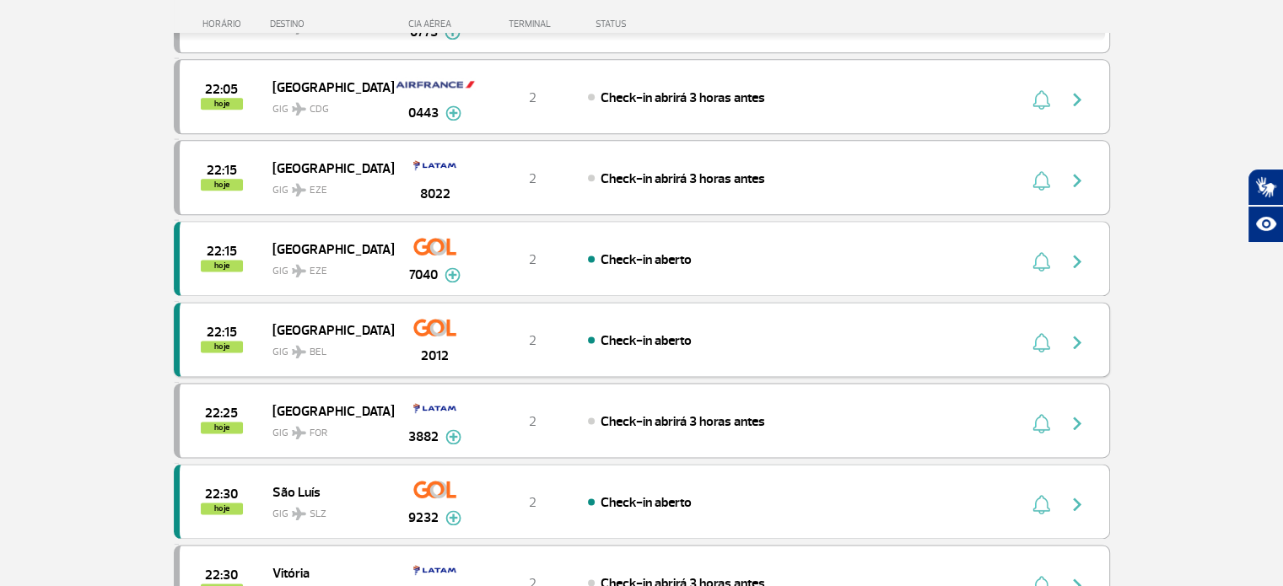
scroll to position [2261, 0]
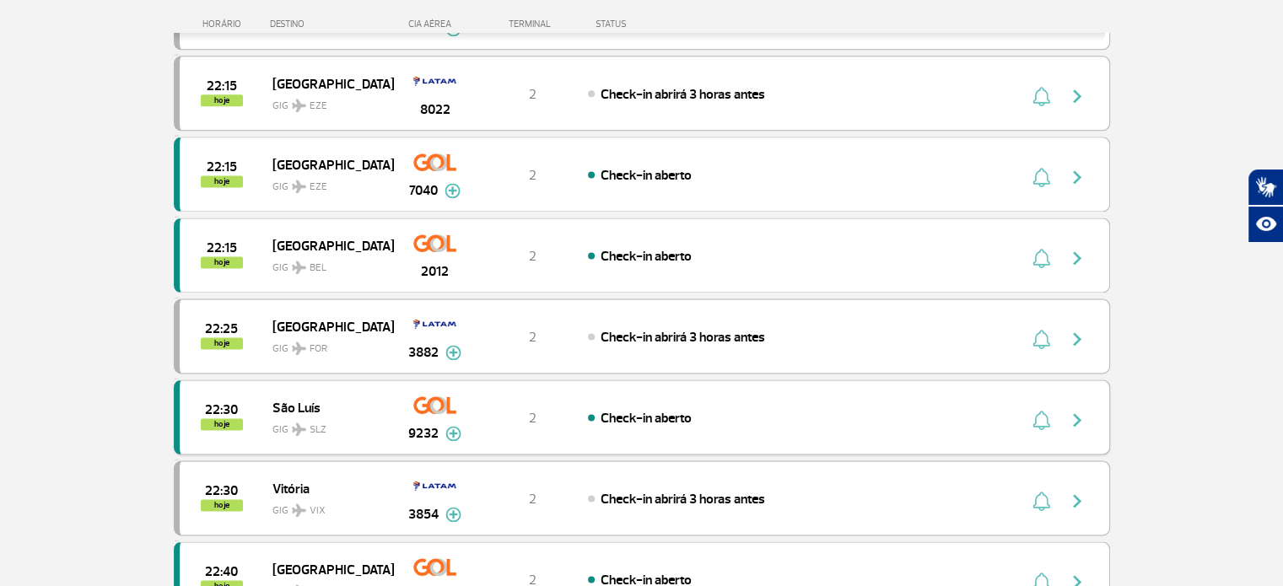
click at [818, 408] on div "Check-in aberto" at bounding box center [774, 417] width 372 height 19
click at [732, 408] on div "Check-in aberto" at bounding box center [774, 417] width 372 height 19
click at [527, 382] on div "22:30 hoje São Luís GIG SLZ 9232 2 Check-in aberto Parcerias: Air France 1993 E…" at bounding box center [642, 417] width 936 height 75
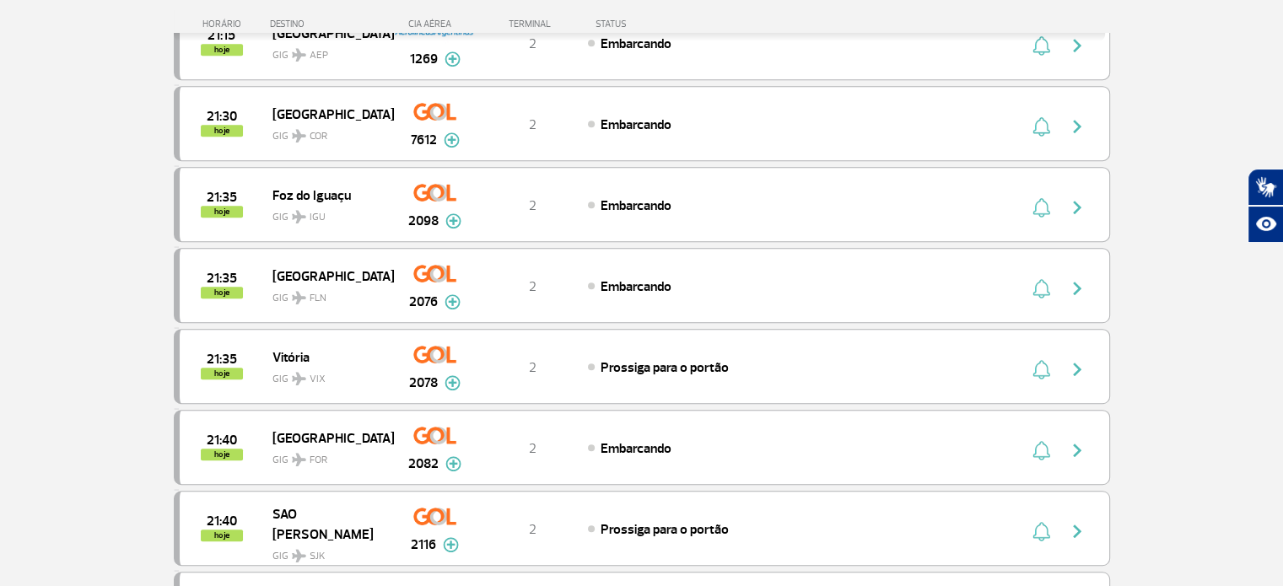
scroll to position [1434, 0]
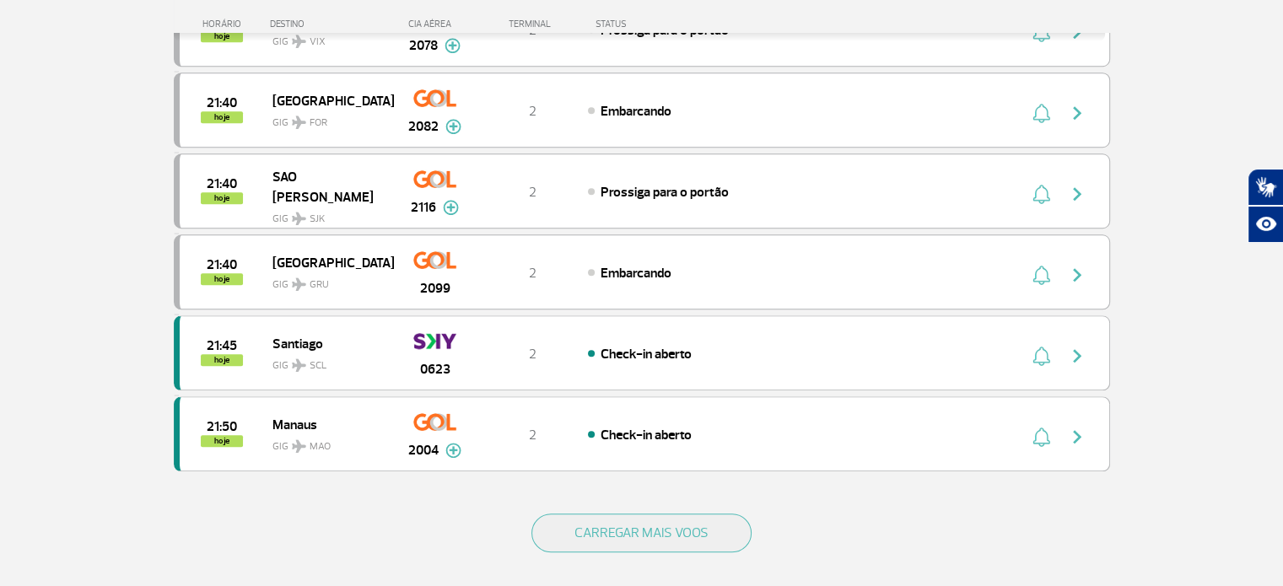
click at [553, 540] on div "CARREGAR MAIS VOOS" at bounding box center [642, 561] width 936 height 136
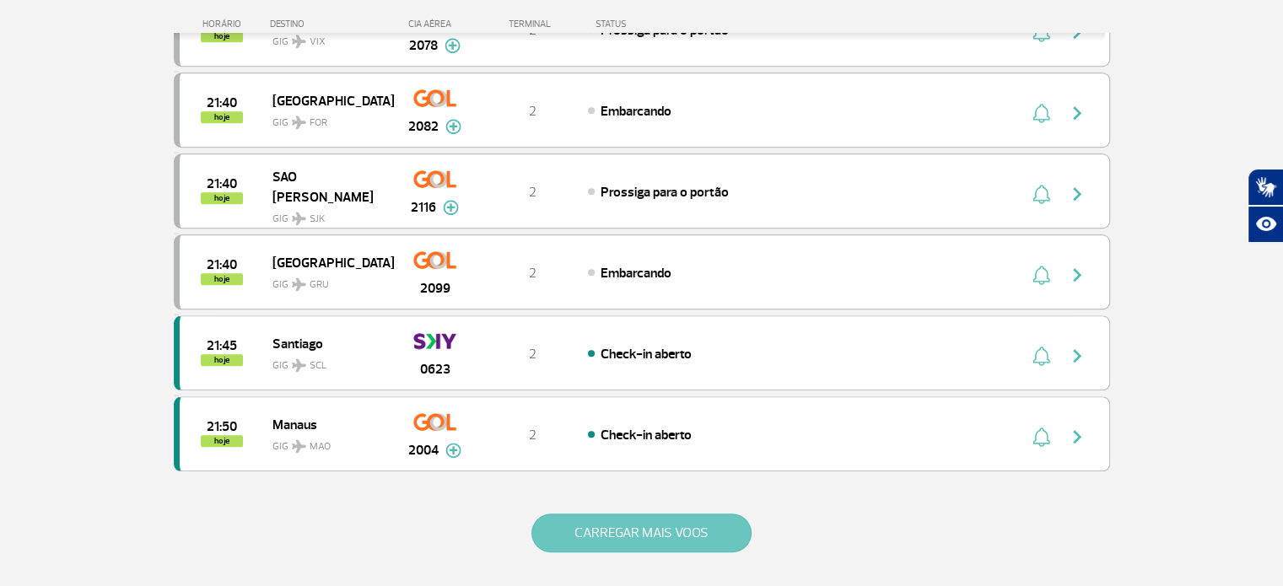
click at [559, 526] on button "CARREGAR MAIS VOOS" at bounding box center [641, 533] width 220 height 39
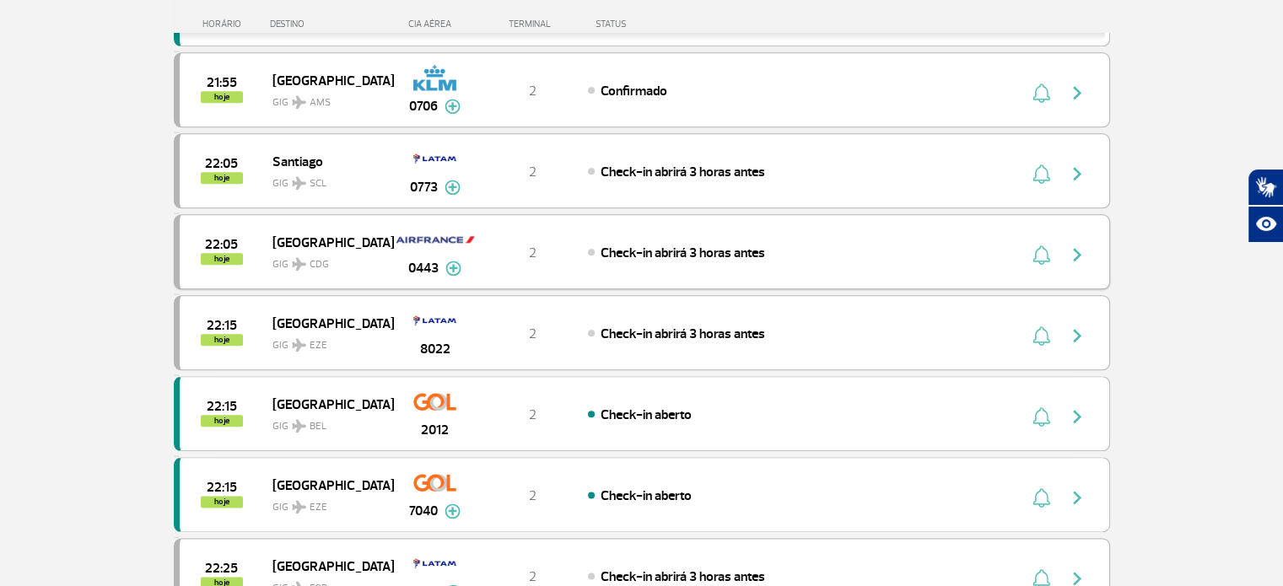
scroll to position [2109, 0]
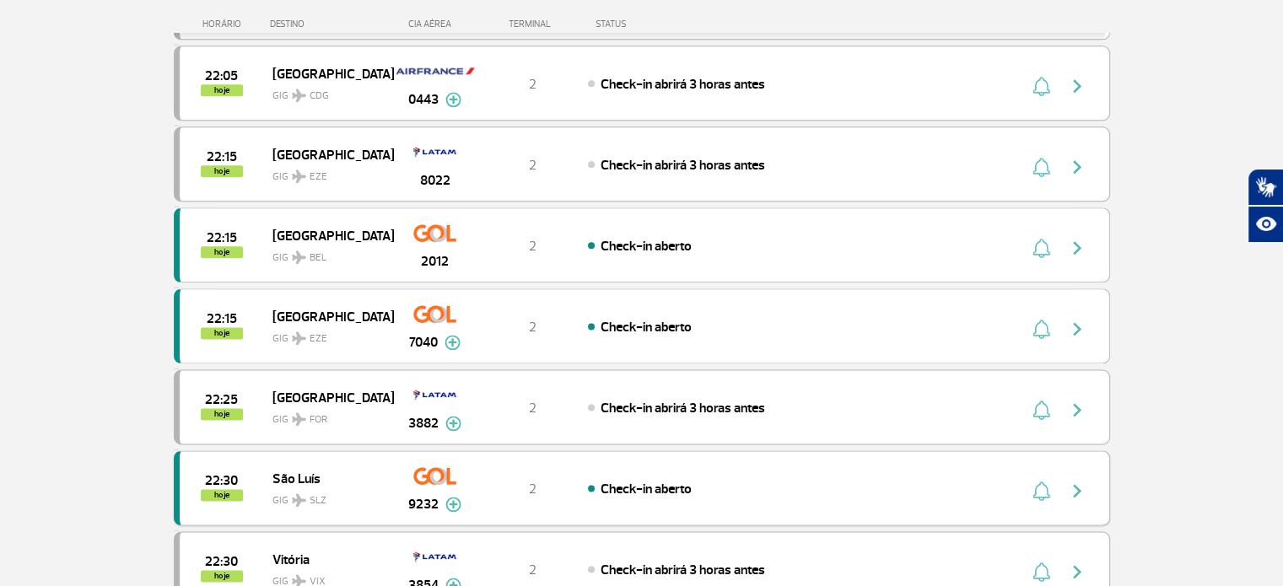
click at [763, 479] on div "Check-in aberto" at bounding box center [774, 488] width 372 height 19
click at [752, 317] on div "Check-in aberto" at bounding box center [774, 326] width 372 height 19
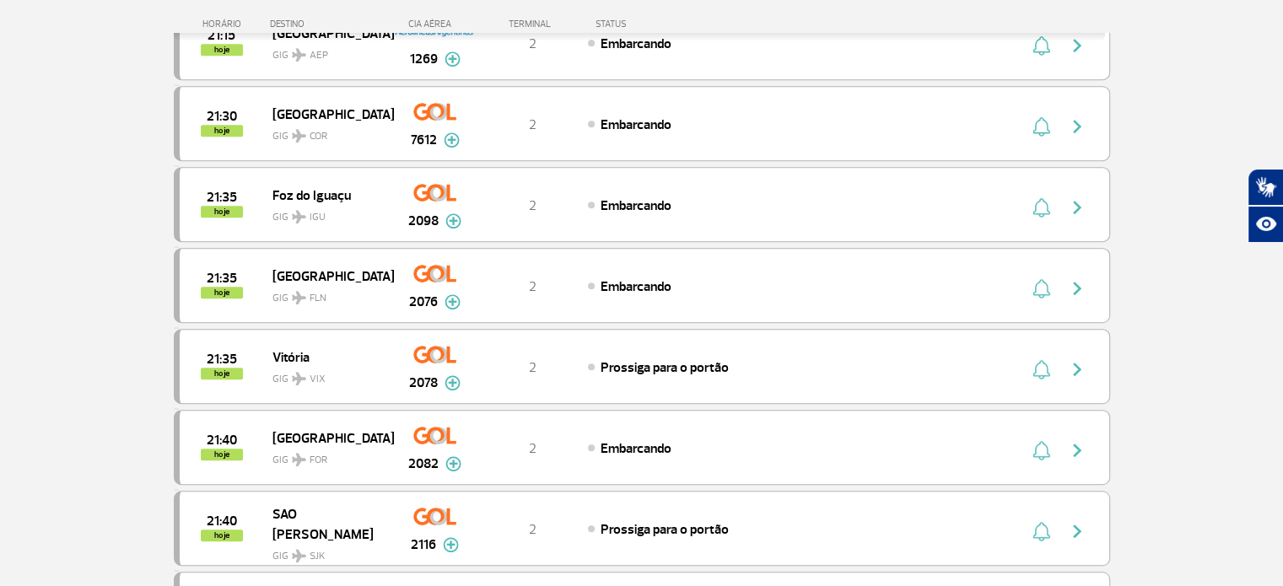
scroll to position [1434, 0]
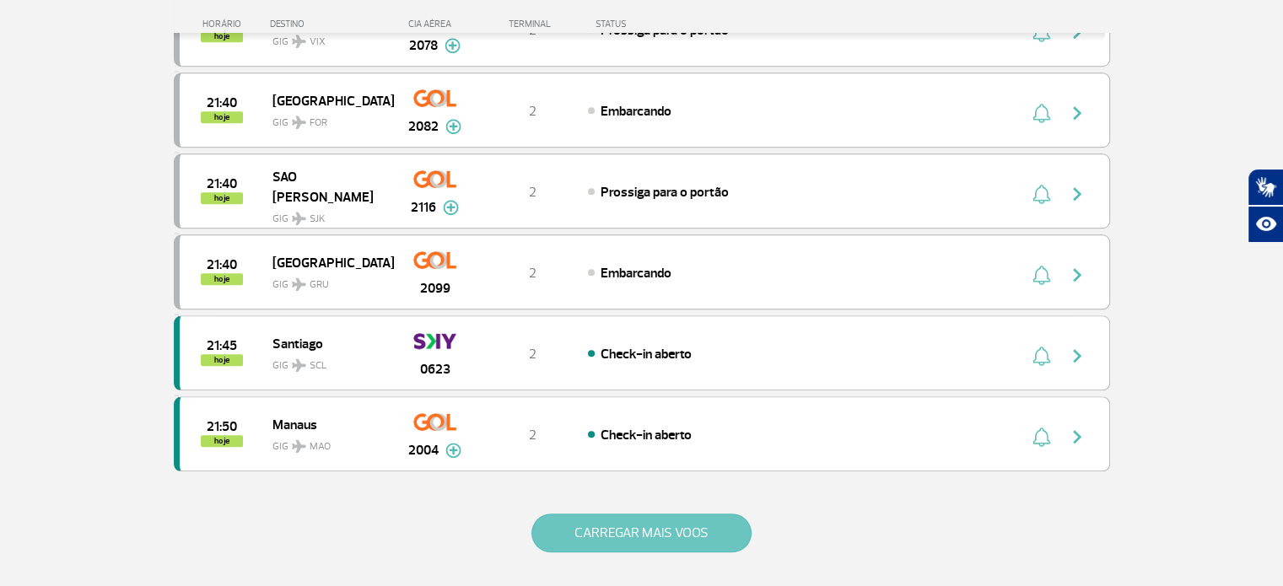
click at [574, 514] on button "CARREGAR MAIS VOOS" at bounding box center [641, 533] width 220 height 39
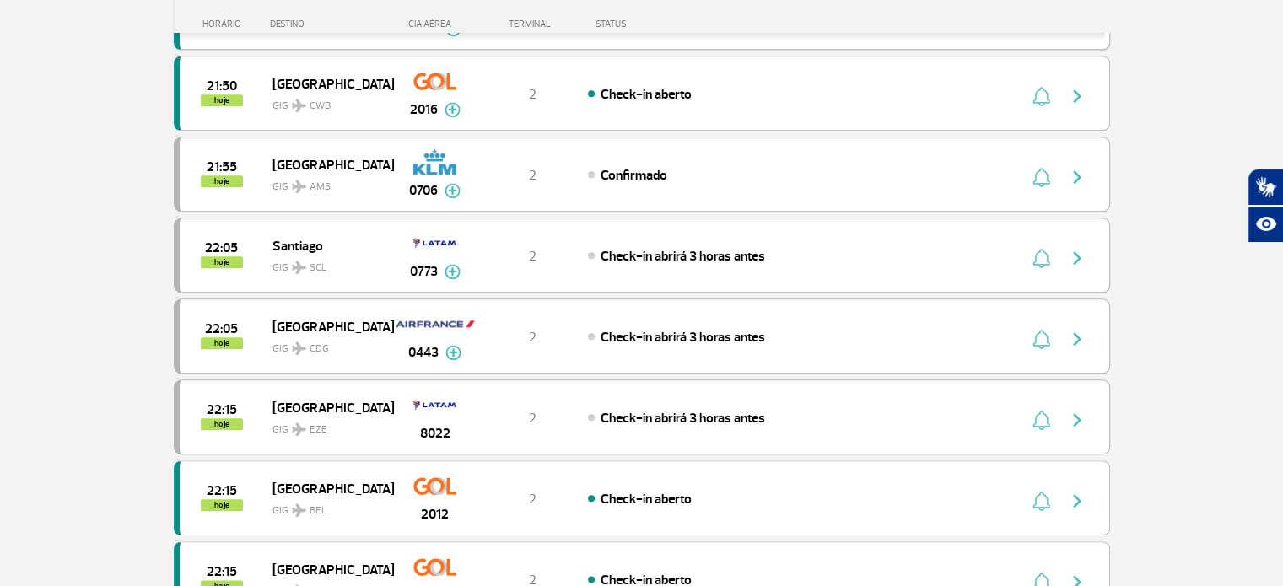
scroll to position [2025, 0]
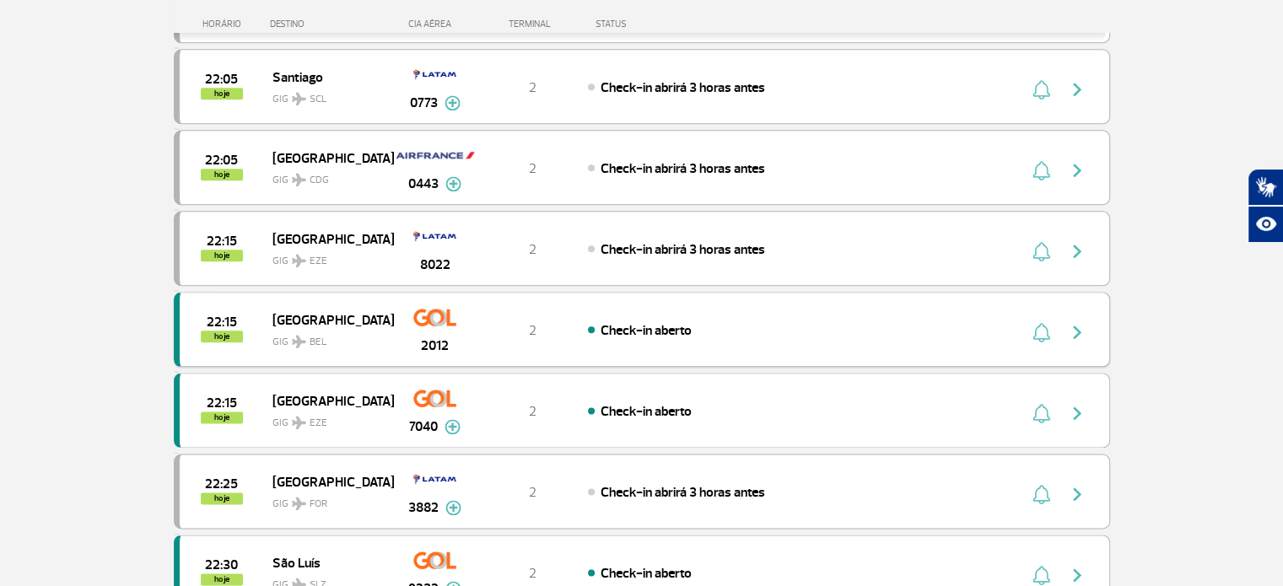
click at [661, 322] on span "Check-in aberto" at bounding box center [646, 330] width 91 height 17
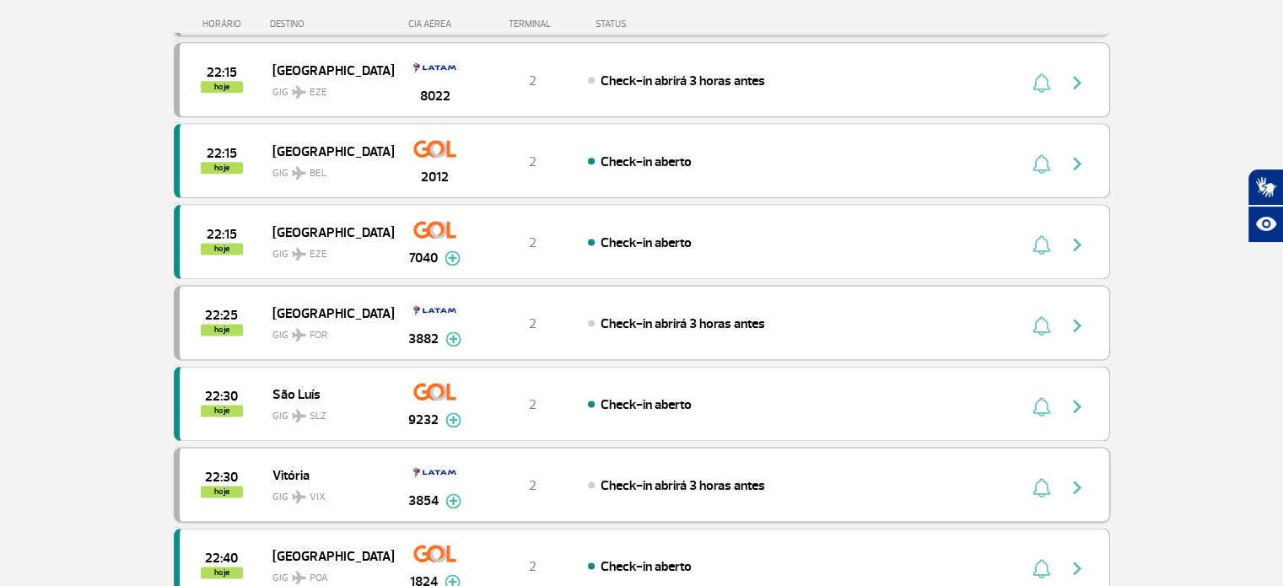
scroll to position [2278, 0]
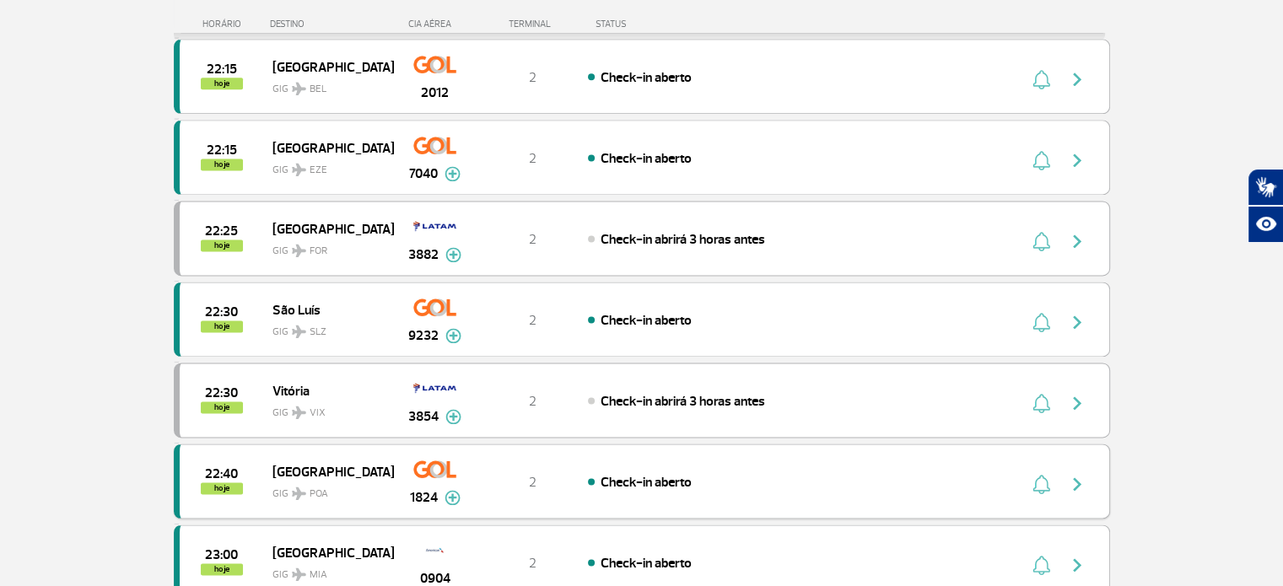
click at [633, 474] on span "Check-in aberto" at bounding box center [646, 482] width 91 height 17
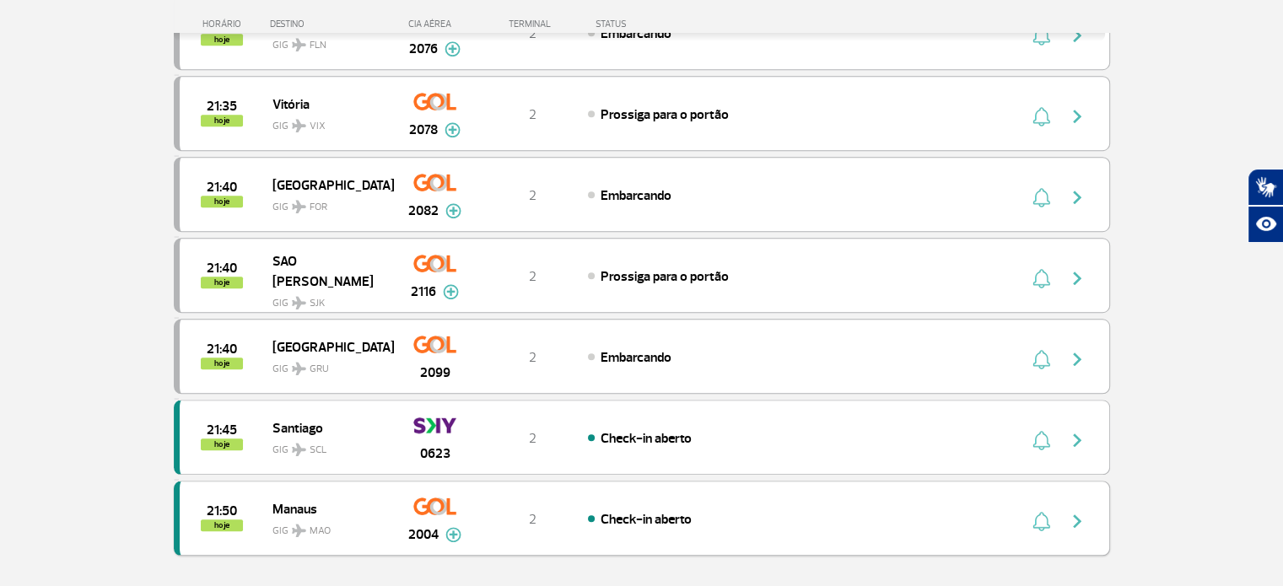
scroll to position [1518, 0]
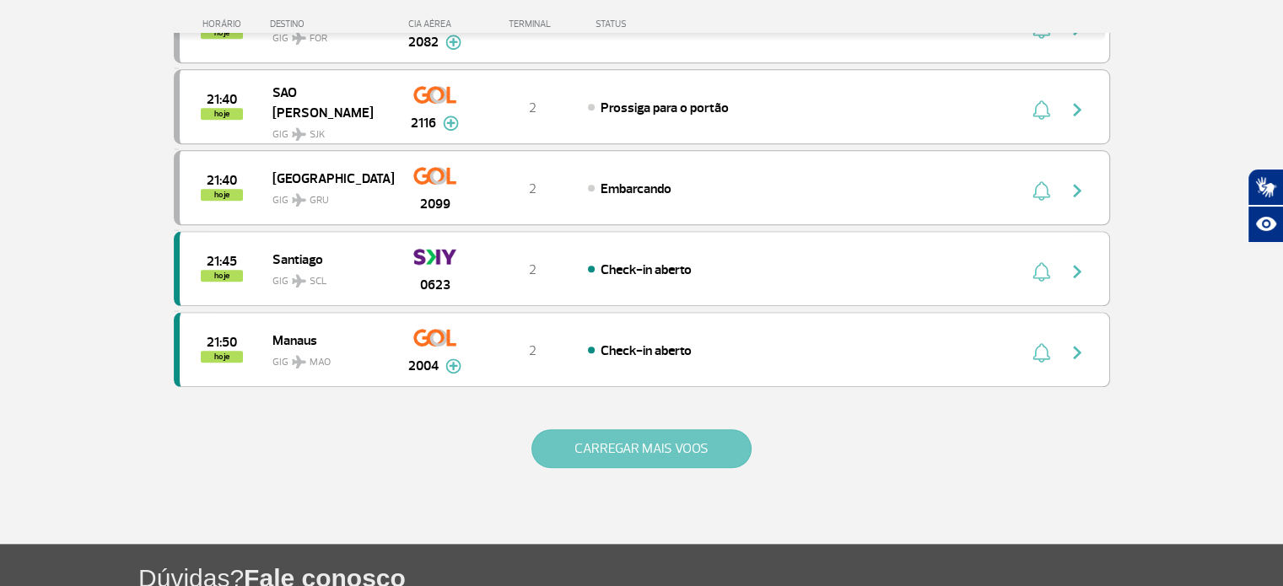
click at [628, 434] on button "CARREGAR MAIS VOOS" at bounding box center [641, 448] width 220 height 39
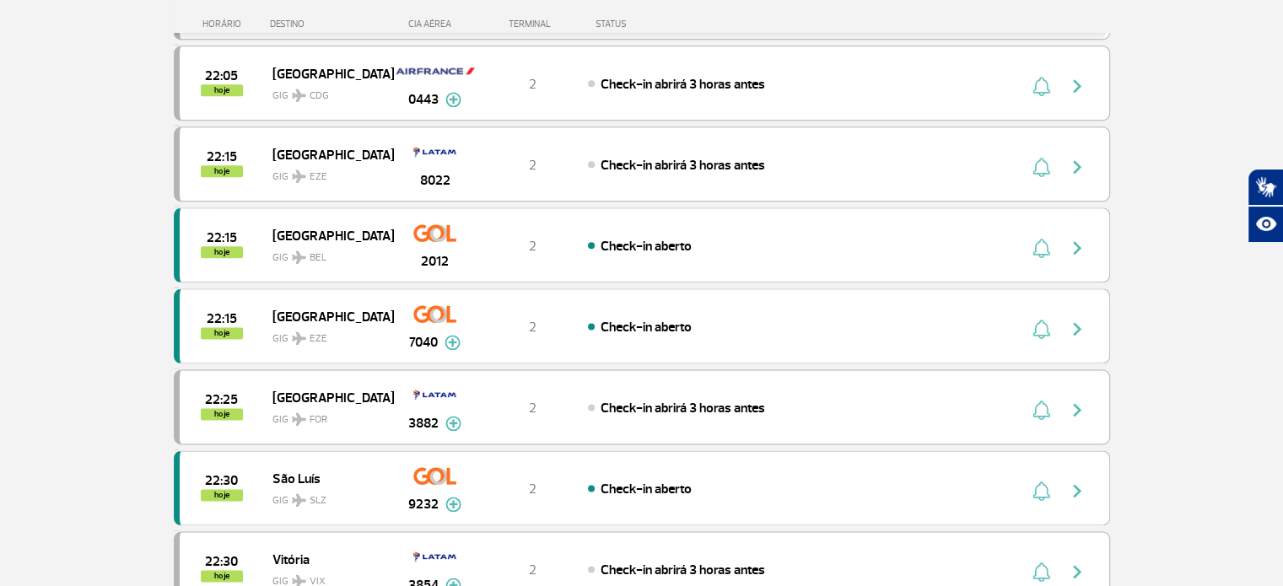
scroll to position [2193, 0]
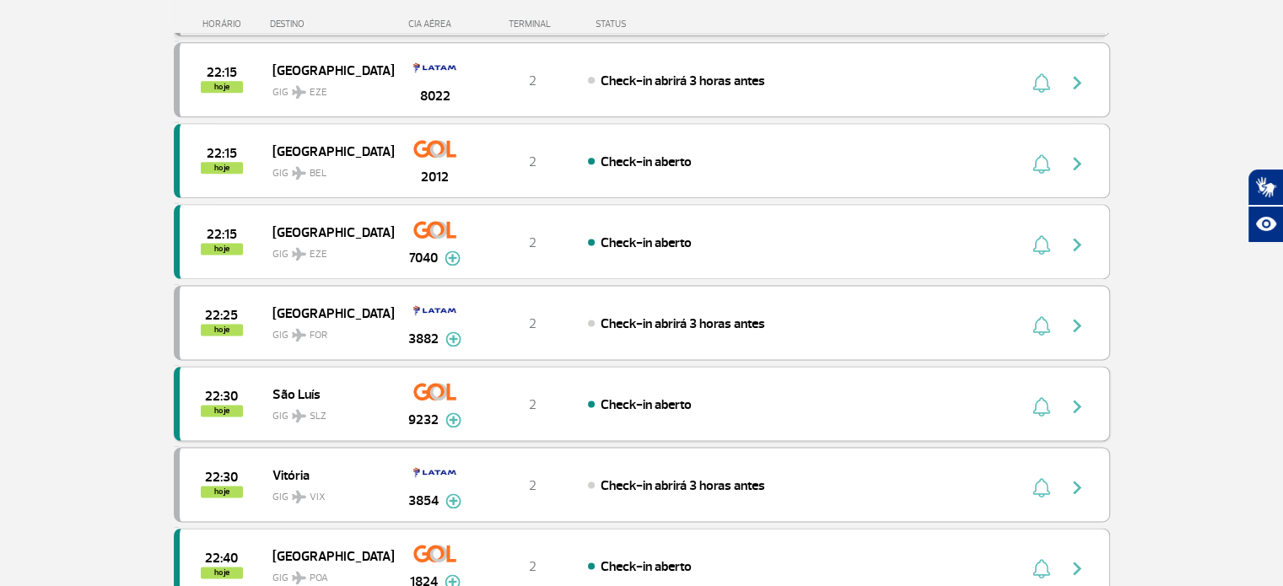
click at [743, 395] on div "Check-in aberto" at bounding box center [774, 404] width 372 height 19
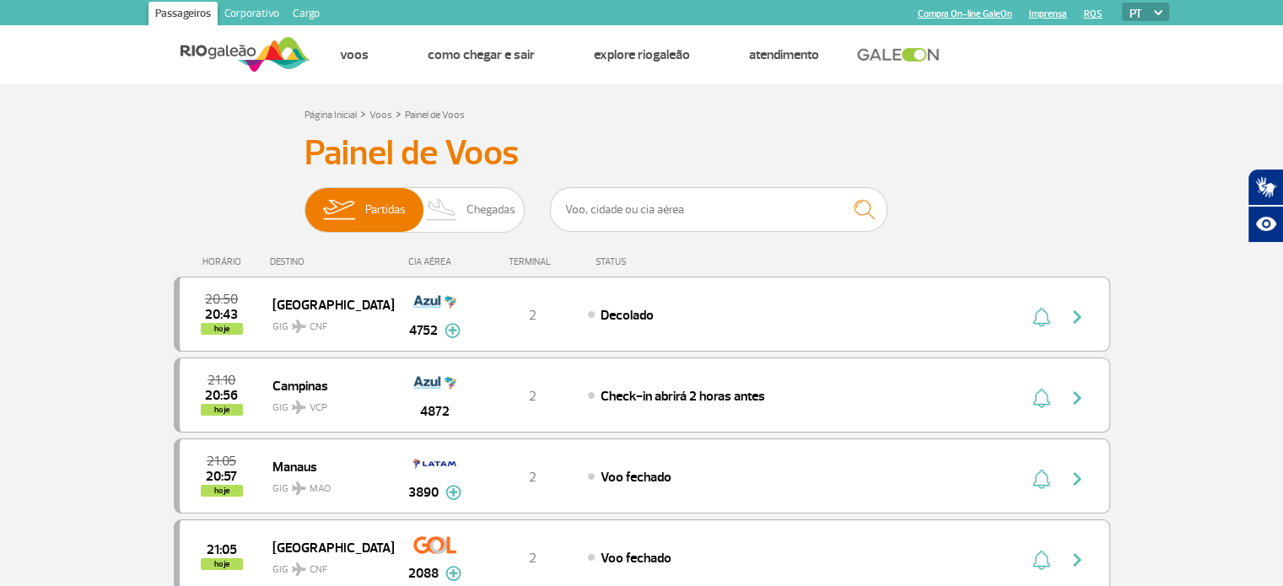
scroll to position [1670, 0]
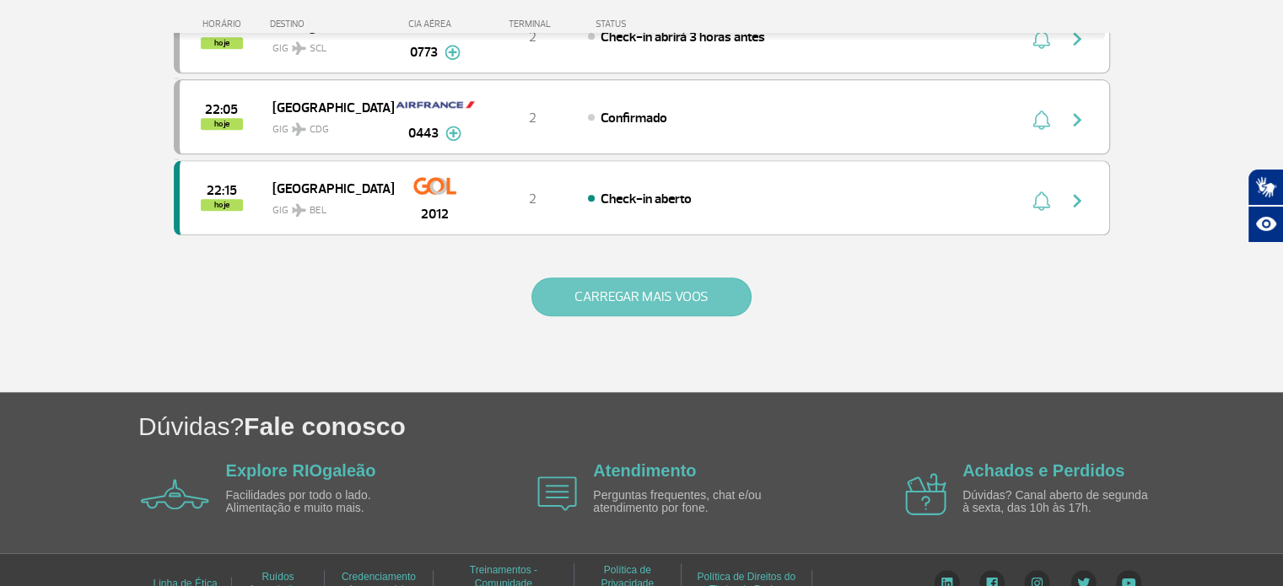
click at [595, 281] on button "CARREGAR MAIS VOOS" at bounding box center [641, 297] width 220 height 39
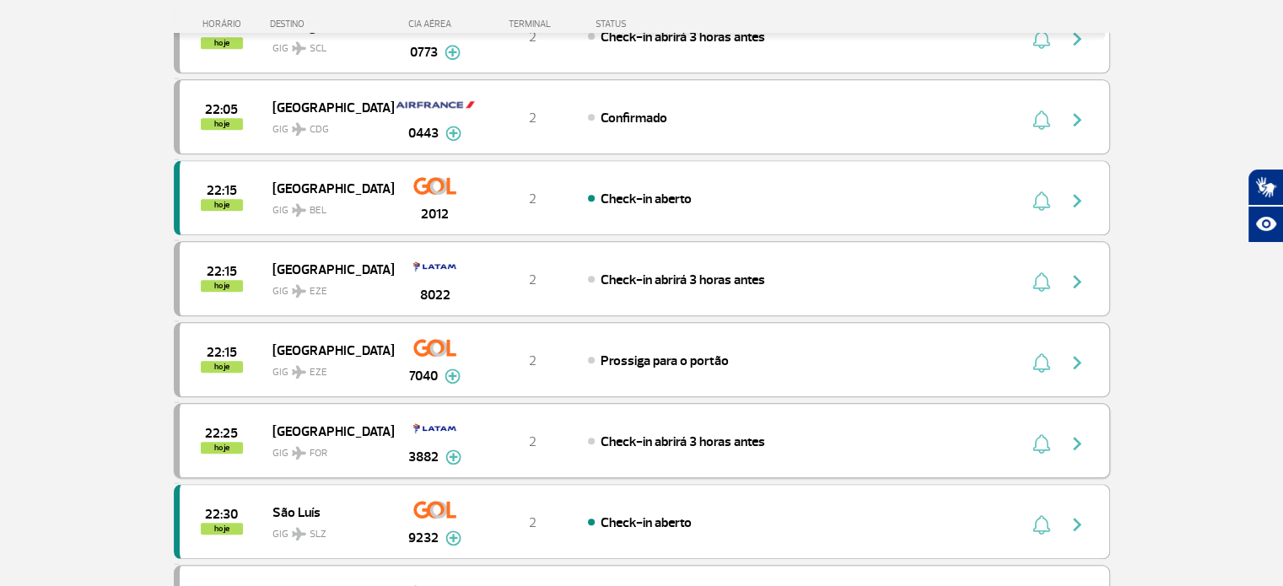
scroll to position [1839, 0]
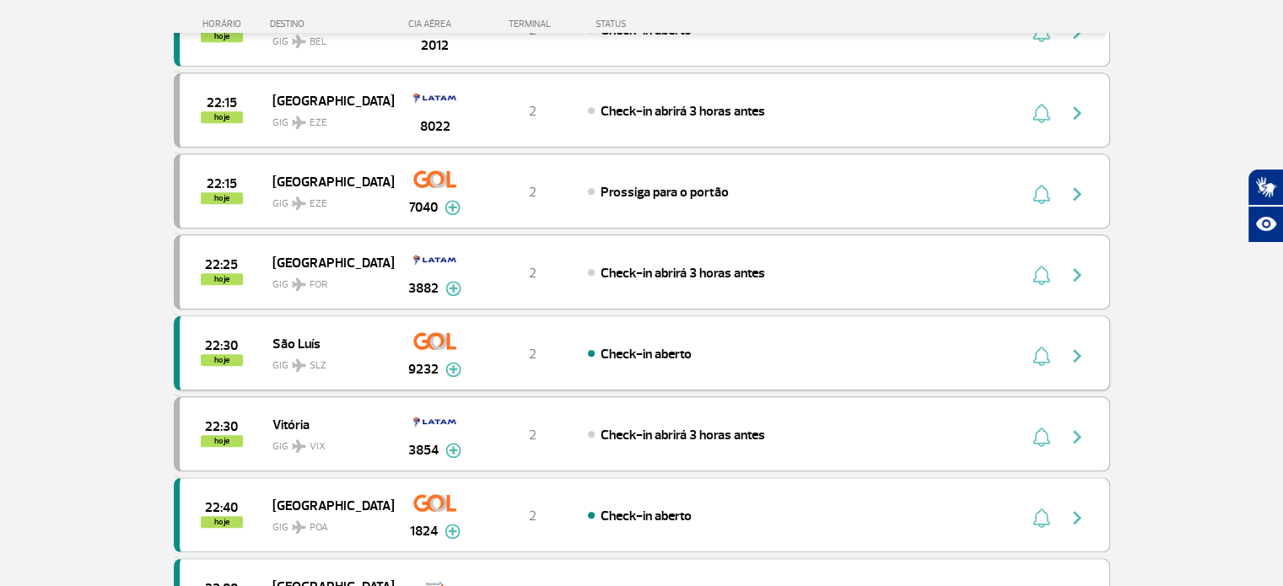
click at [1076, 346] on img "button" at bounding box center [1077, 356] width 20 height 20
click at [655, 346] on span "Check-in aberto" at bounding box center [646, 354] width 91 height 17
click at [418, 332] on img at bounding box center [434, 340] width 43 height 29
click at [440, 359] on div "9232" at bounding box center [434, 369] width 53 height 20
click at [452, 362] on img at bounding box center [453, 369] width 16 height 15
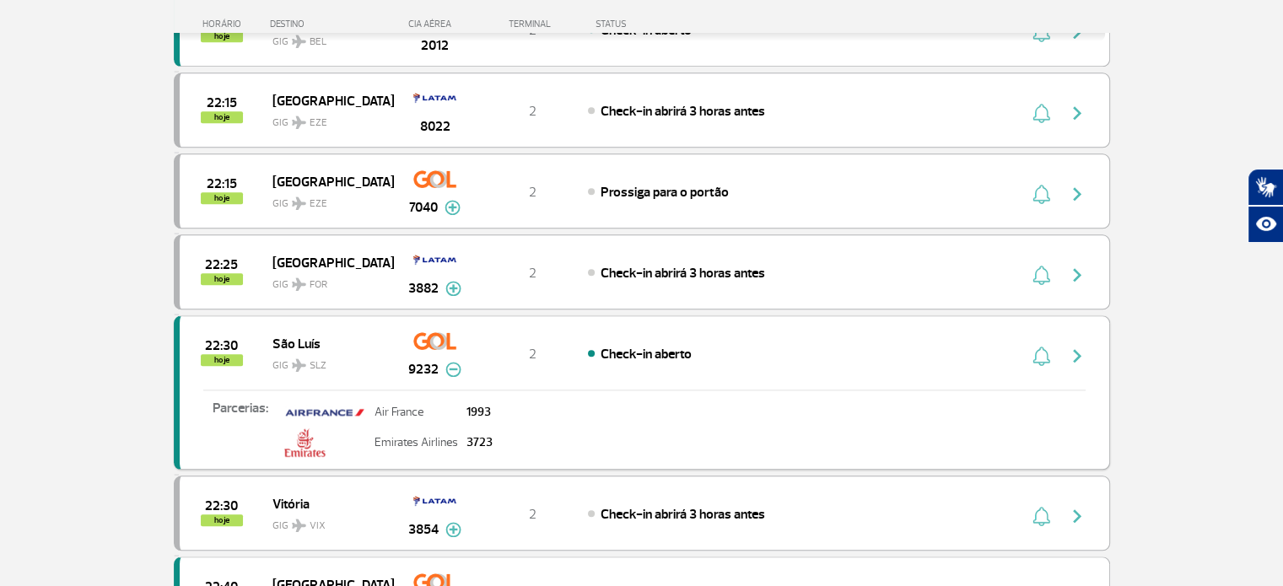
click at [293, 332] on span "São Luís" at bounding box center [326, 343] width 108 height 22
click at [226, 354] on span "hoje" at bounding box center [222, 360] width 42 height 12
click at [163, 333] on div "Página Inicial > Voos > Painel de Voos Painel de Voos Partidas Chegadas 20:50 2…" at bounding box center [642, 94] width 962 height 3658
click at [668, 346] on span "Check-in aberto" at bounding box center [646, 354] width 91 height 17
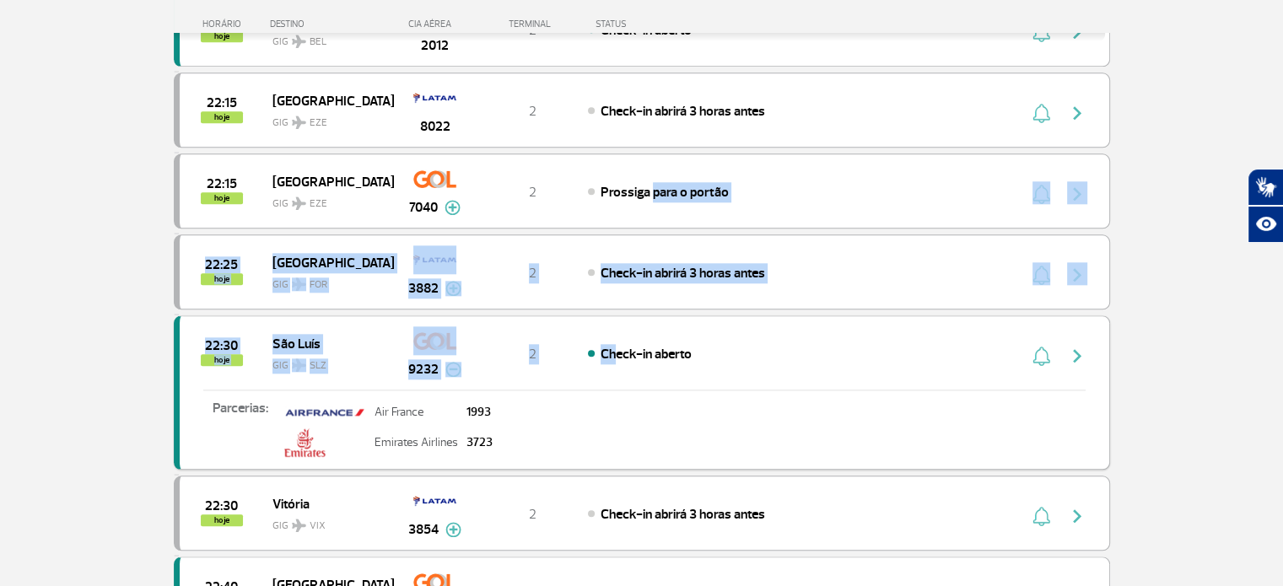
drag, startPoint x: 649, startPoint y: 188, endPoint x: 605, endPoint y: 340, distance: 158.1
click at [605, 340] on div "20:50 20:43 hoje Belo Horizonte GIG CNF 4752 2 Decolado Parcerias: TAP Portugal…" at bounding box center [642, 108] width 936 height 3314
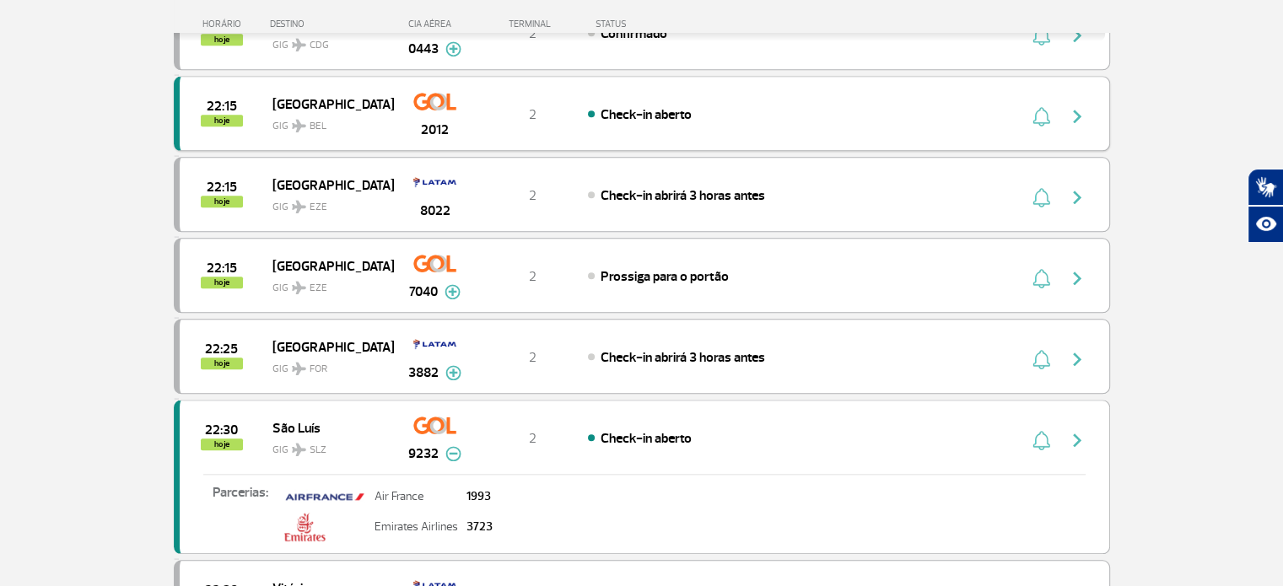
click at [635, 106] on span "Check-in aberto" at bounding box center [646, 114] width 91 height 17
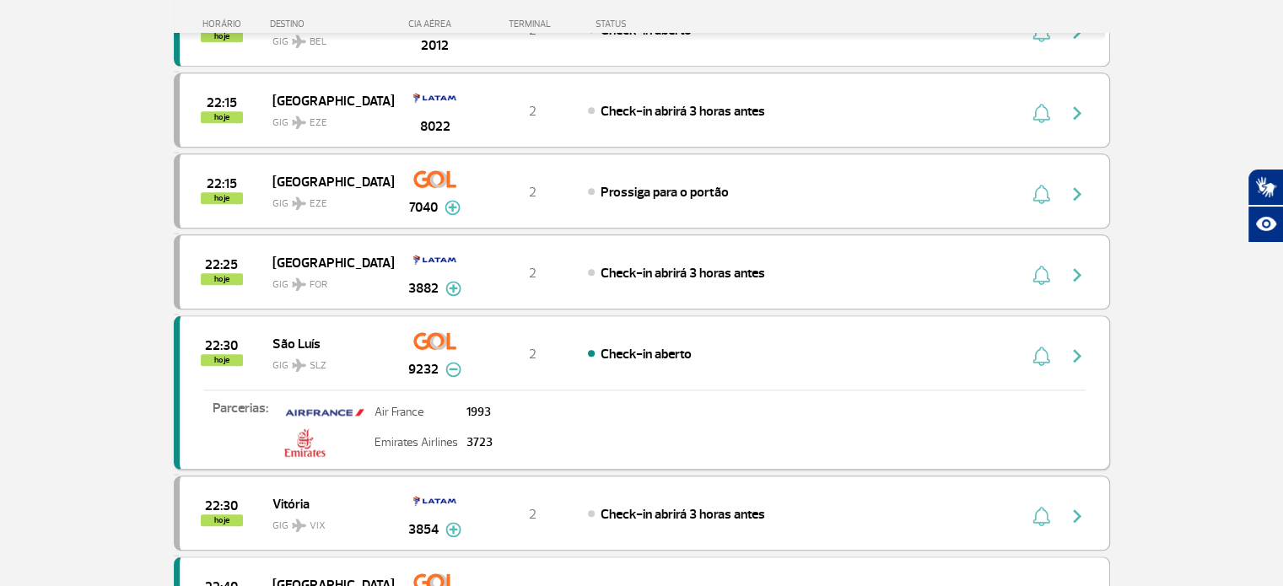
click at [1083, 346] on img "button" at bounding box center [1077, 356] width 20 height 20
click at [450, 362] on img at bounding box center [453, 369] width 16 height 15
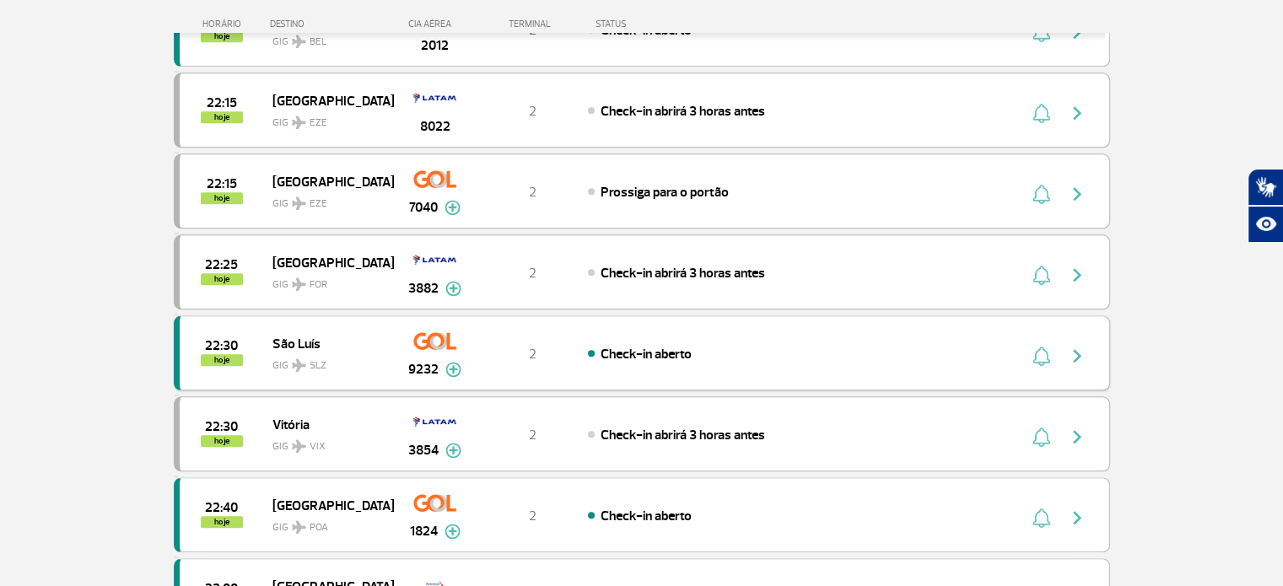
click at [721, 344] on div "Check-in aberto" at bounding box center [774, 353] width 372 height 19
click at [1082, 346] on img "button" at bounding box center [1077, 356] width 20 height 20
click at [1072, 346] on img "button" at bounding box center [1077, 356] width 20 height 20
click at [1075, 346] on img "button" at bounding box center [1077, 356] width 20 height 20
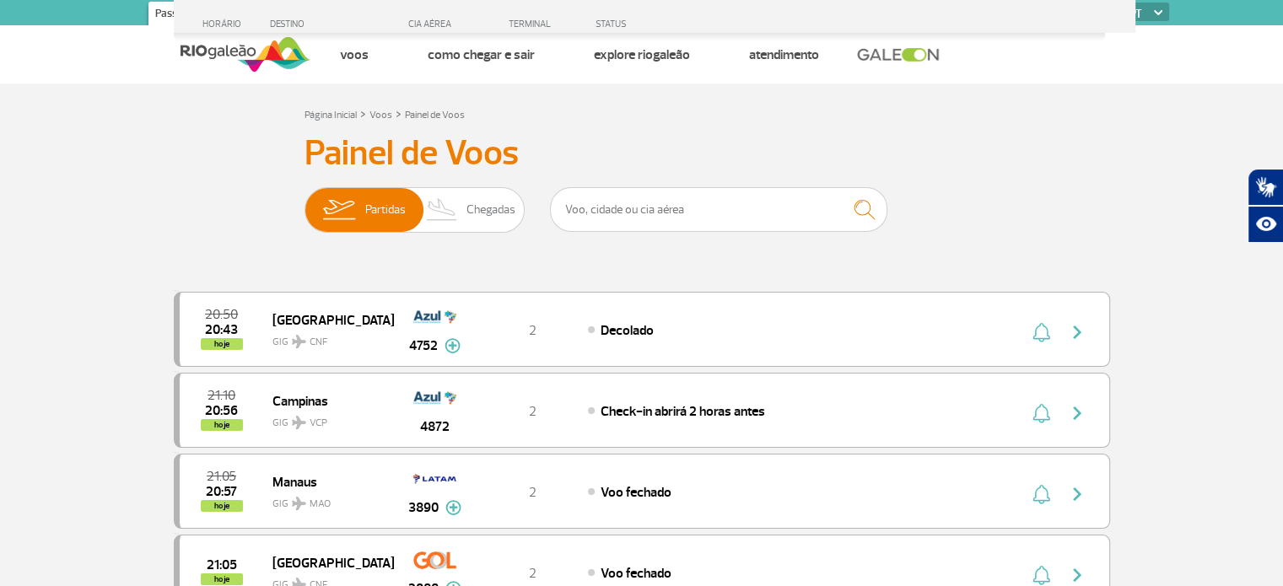
scroll to position [1670, 0]
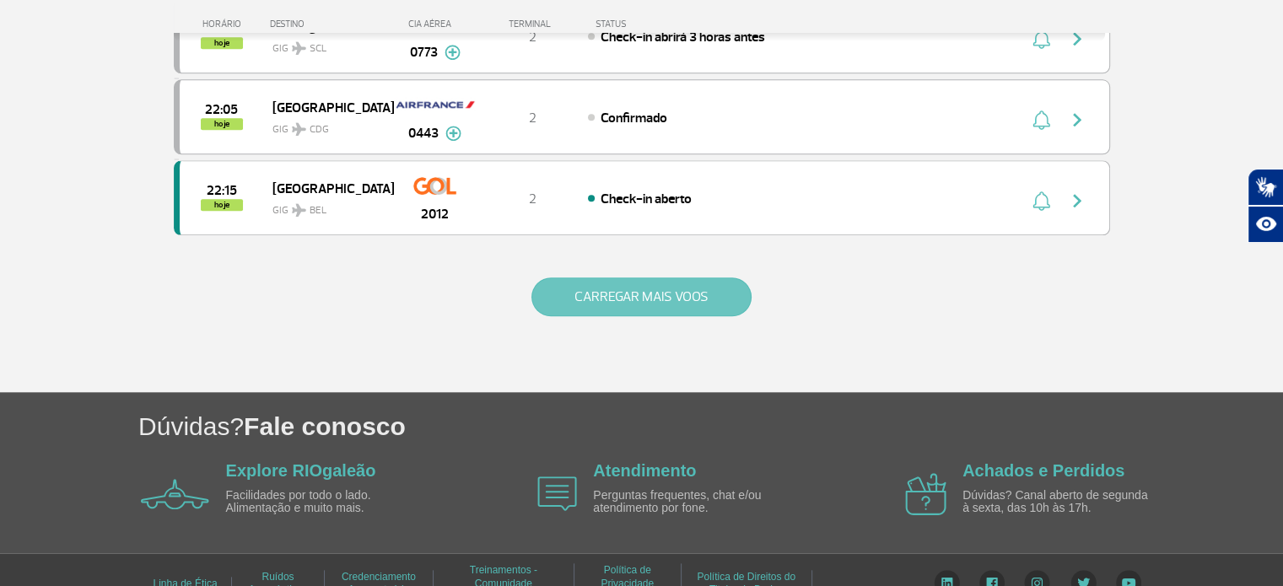
click at [682, 278] on button "CARREGAR MAIS VOOS" at bounding box center [641, 297] width 220 height 39
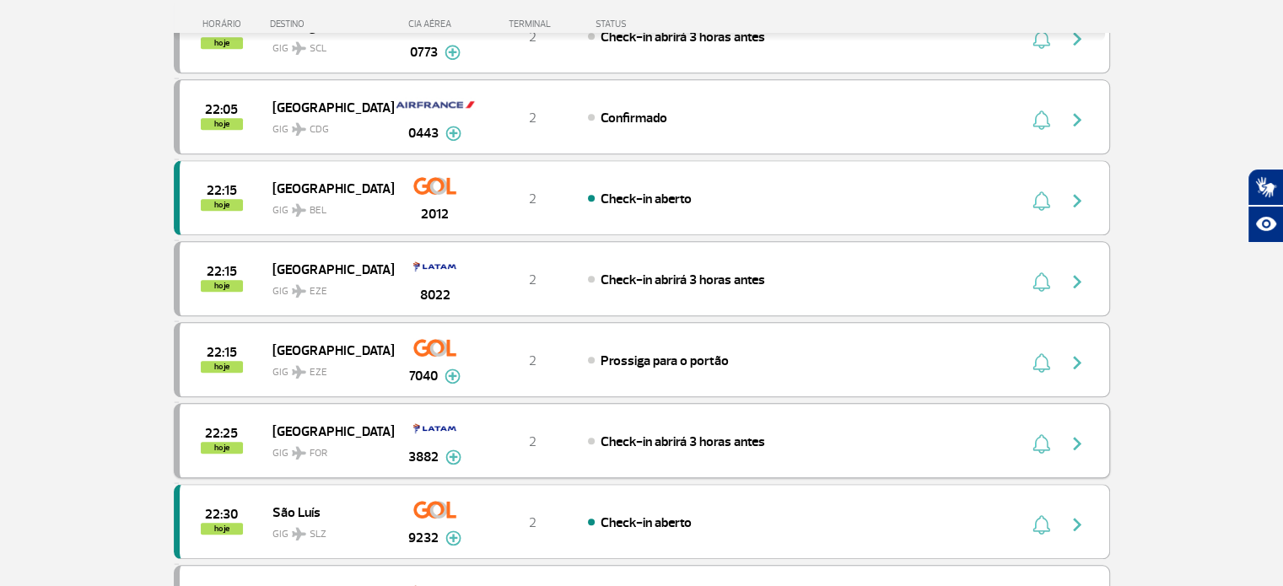
scroll to position [1755, 0]
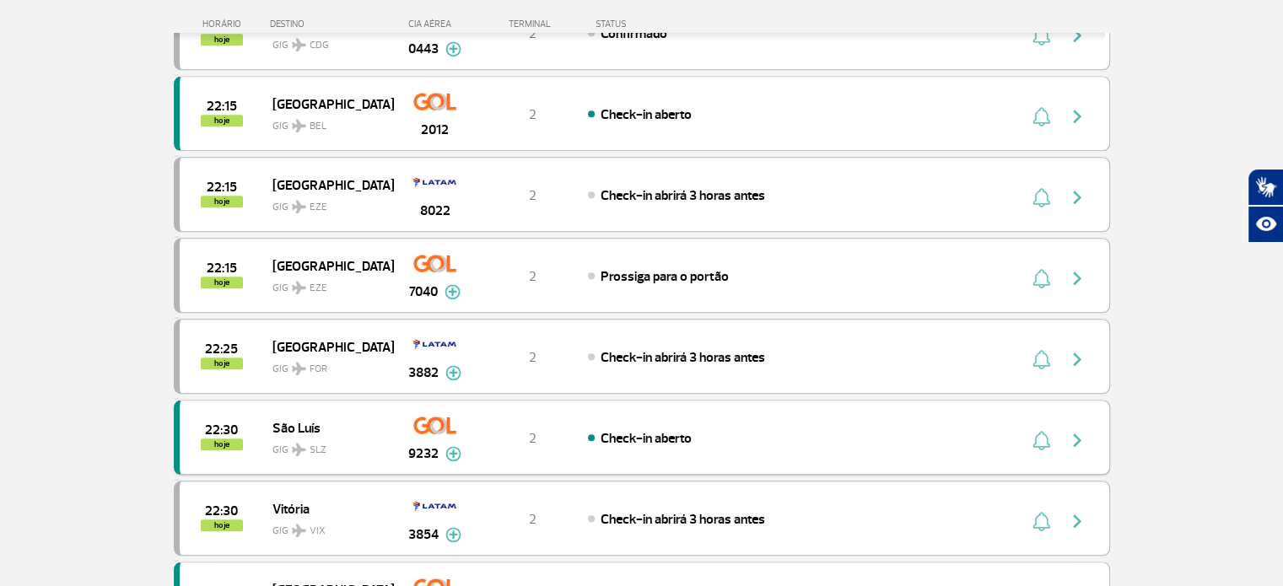
click at [1074, 430] on img "button" at bounding box center [1077, 440] width 20 height 20
